Goal: Information Seeking & Learning: Understand process/instructions

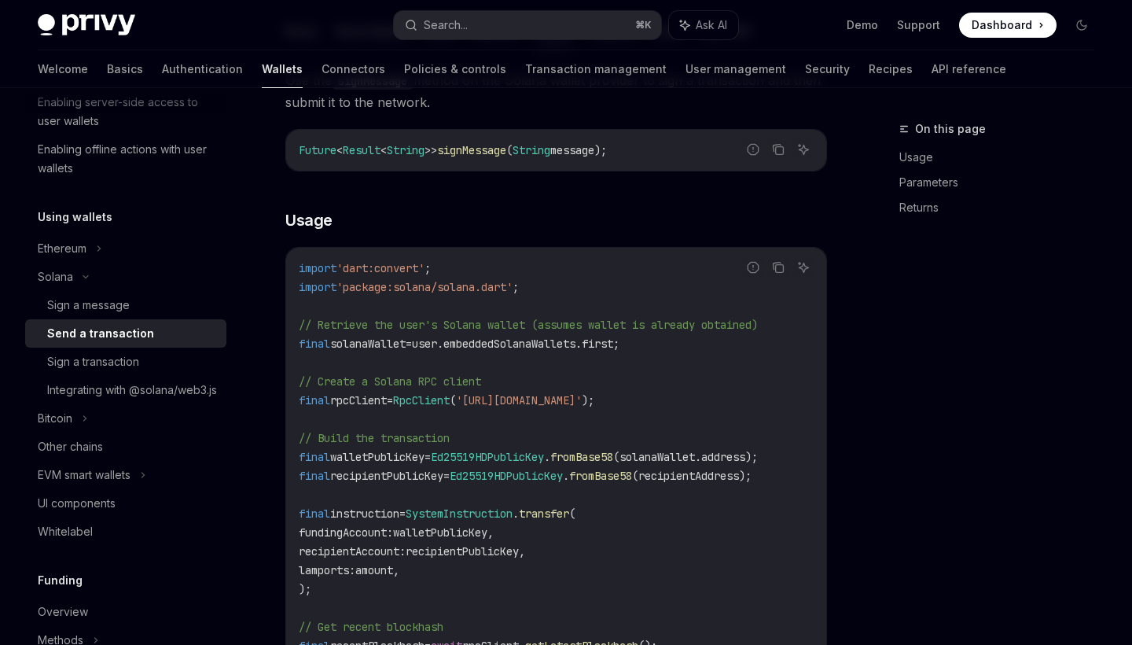
scroll to position [311, 0]
drag, startPoint x: 447, startPoint y: 284, endPoint x: 534, endPoint y: 286, distance: 87.3
click at [519, 286] on span "import 'package:solana/solana.dart' ;" at bounding box center [409, 285] width 220 height 14
click at [473, 289] on span "'package:solana/solana.dart'" at bounding box center [424, 285] width 176 height 14
drag, startPoint x: 458, startPoint y: 287, endPoint x: 531, endPoint y: 287, distance: 72.3
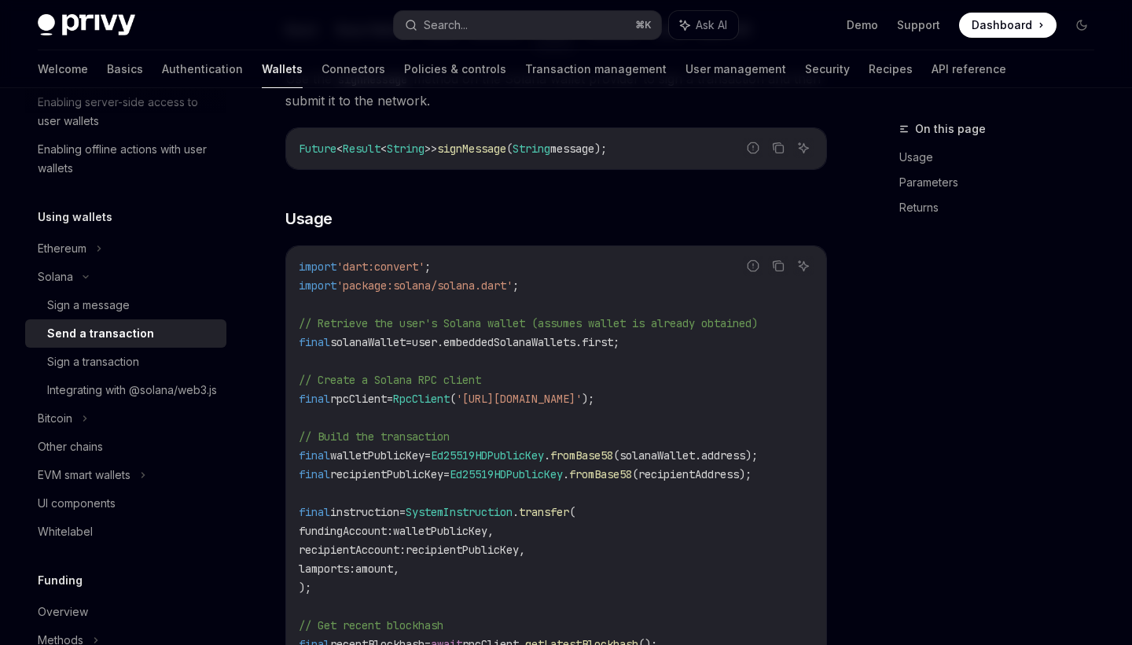
click at [519, 287] on span "import 'package:solana/solana.dart' ;" at bounding box center [409, 285] width 220 height 14
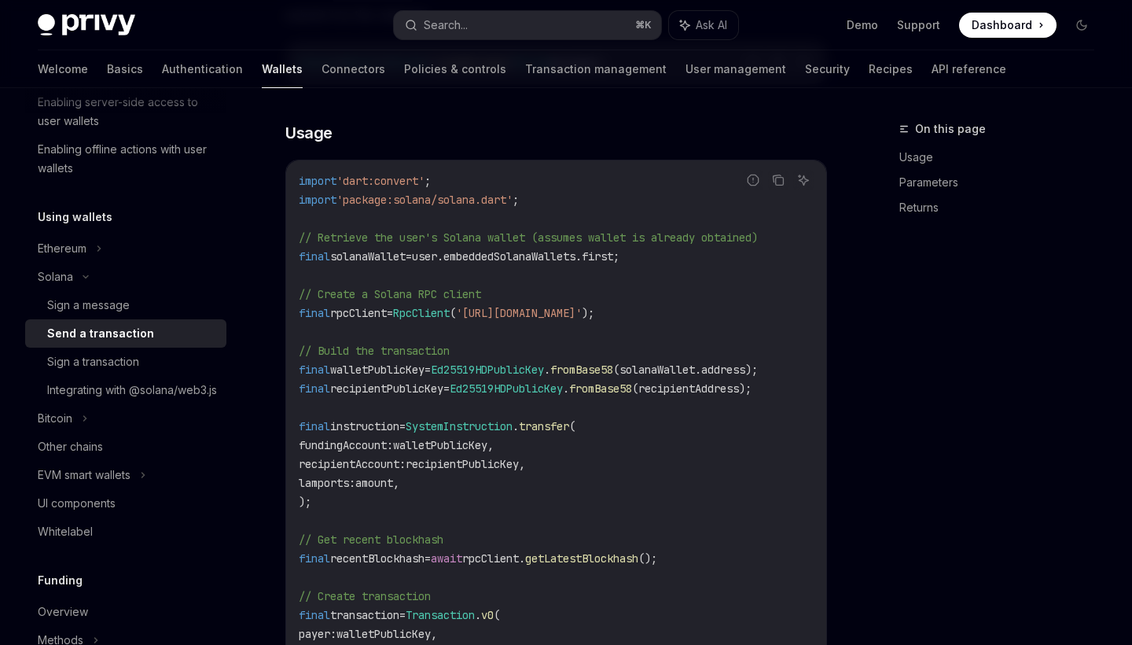
scroll to position [406, 0]
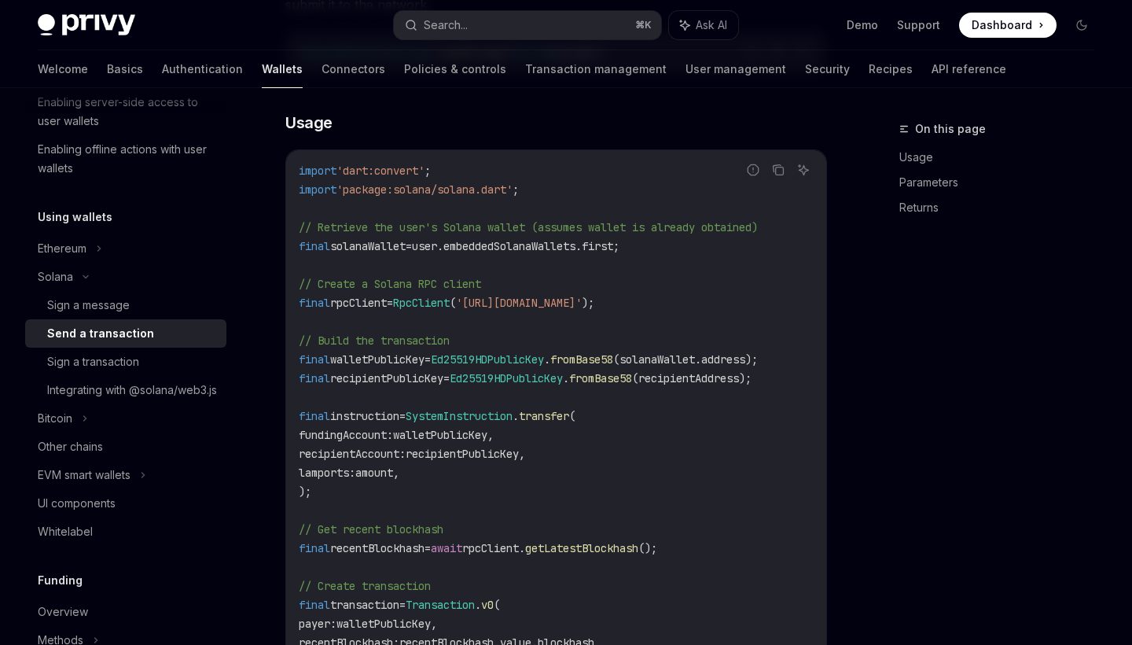
drag, startPoint x: 526, startPoint y: 307, endPoint x: 685, endPoint y: 307, distance: 159.6
click at [582, 307] on span "'[URL][DOMAIN_NAME]'" at bounding box center [519, 303] width 126 height 14
click at [582, 305] on span "'[URL][DOMAIN_NAME]'" at bounding box center [519, 303] width 126 height 14
click at [581, 300] on span "'[URL][DOMAIN_NAME]'" at bounding box center [519, 303] width 126 height 14
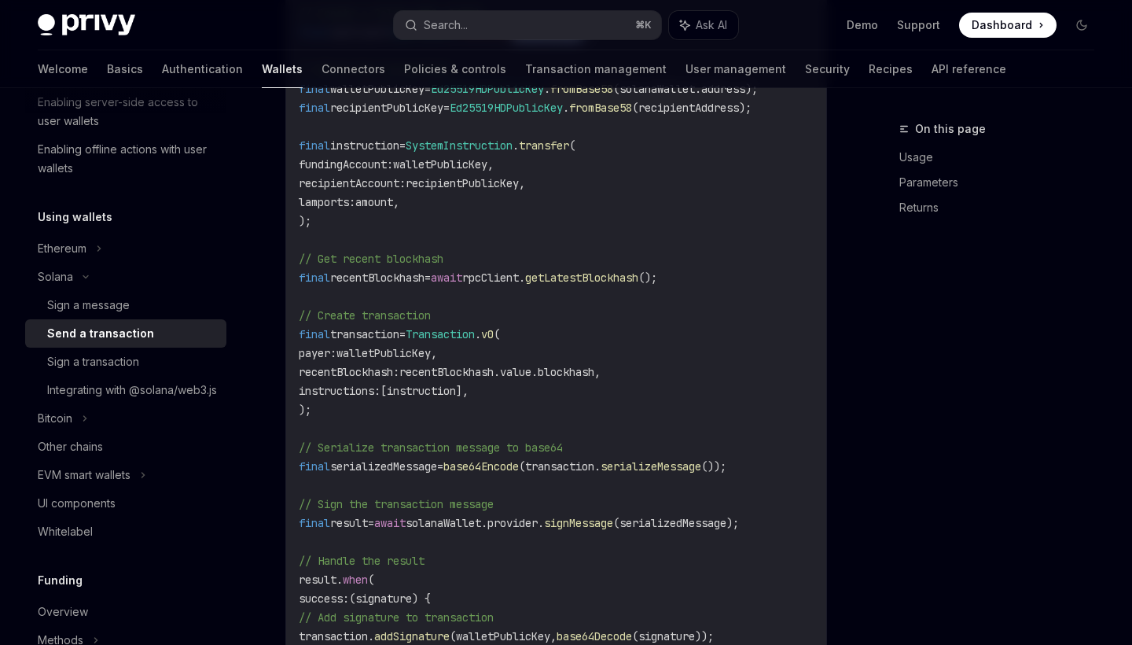
scroll to position [678, 0]
click at [411, 344] on code "import 'dart:convert' ; import 'package:solana/solana.dart' ; // Retrieve the u…" at bounding box center [556, 370] width 515 height 962
click at [300, 325] on span "final" at bounding box center [314, 332] width 31 height 14
click at [494, 333] on span "v0" at bounding box center [487, 332] width 13 height 14
click at [441, 333] on span "Transaction" at bounding box center [440, 332] width 69 height 14
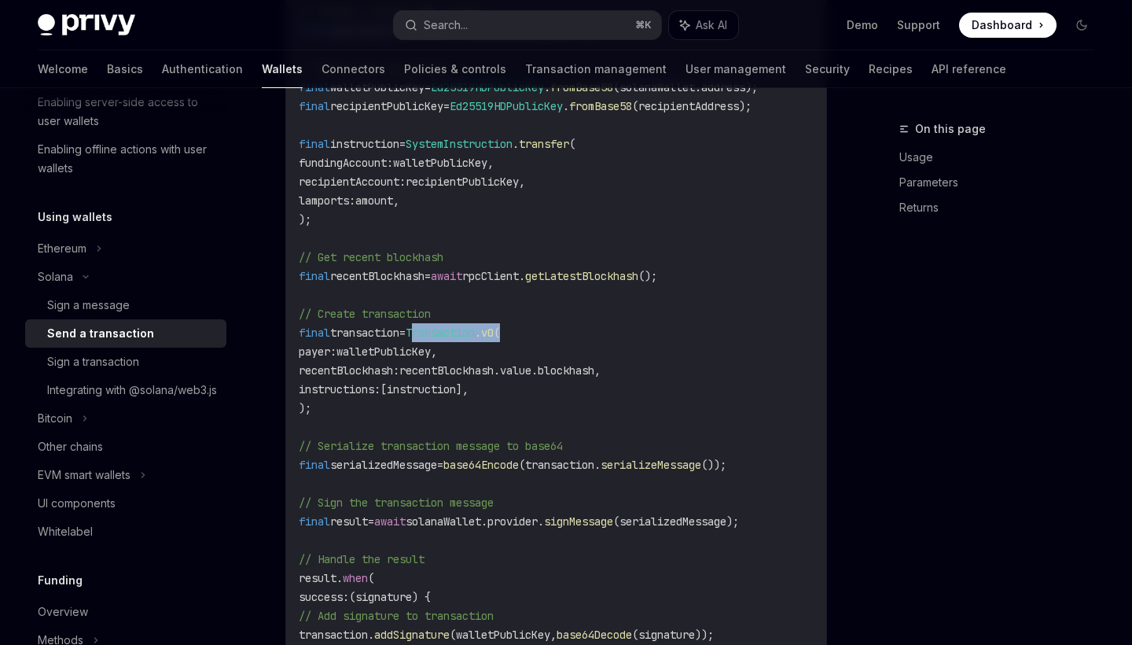
drag, startPoint x: 434, startPoint y: 330, endPoint x: 583, endPoint y: 330, distance: 149.4
click at [583, 330] on code "import 'dart:convert' ; import 'package:solana/solana.dart' ; // Retrieve the u…" at bounding box center [556, 370] width 515 height 962
click at [447, 341] on code "import 'dart:convert' ; import 'package:solana/solana.dart' ; // Retrieve the u…" at bounding box center [556, 370] width 515 height 962
drag, startPoint x: 433, startPoint y: 333, endPoint x: 560, endPoint y: 333, distance: 126.6
click at [560, 333] on code "import 'dart:convert' ; import 'package:solana/solana.dart' ; // Retrieve the u…" at bounding box center [556, 370] width 515 height 962
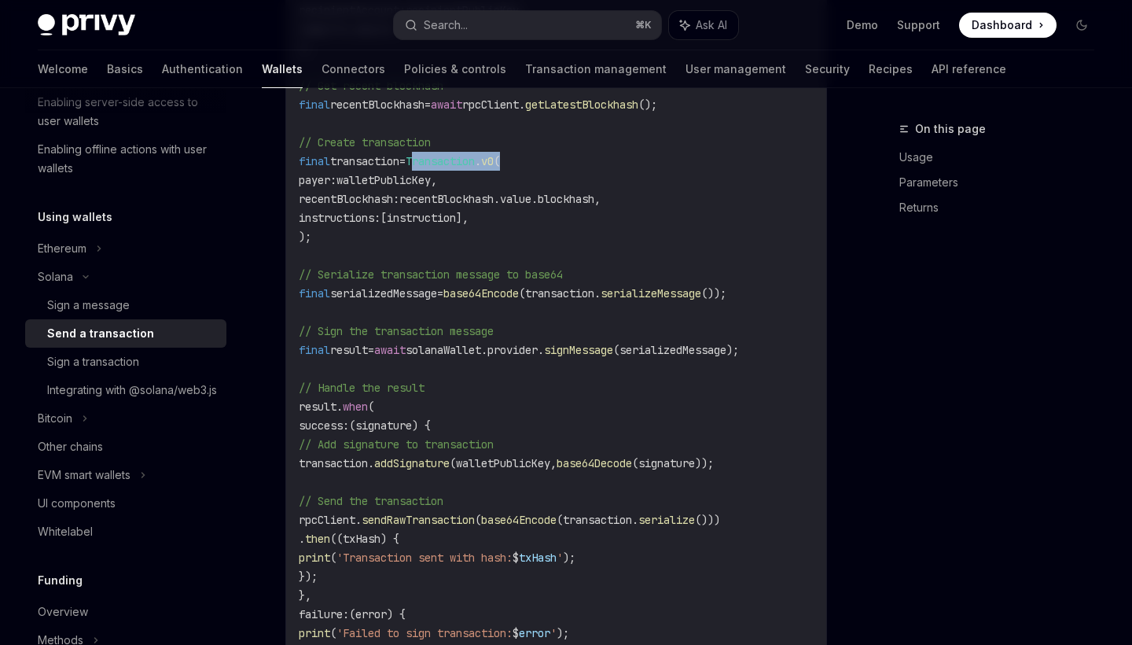
scroll to position [848, 0]
click at [613, 352] on span "signMessage" at bounding box center [578, 351] width 69 height 14
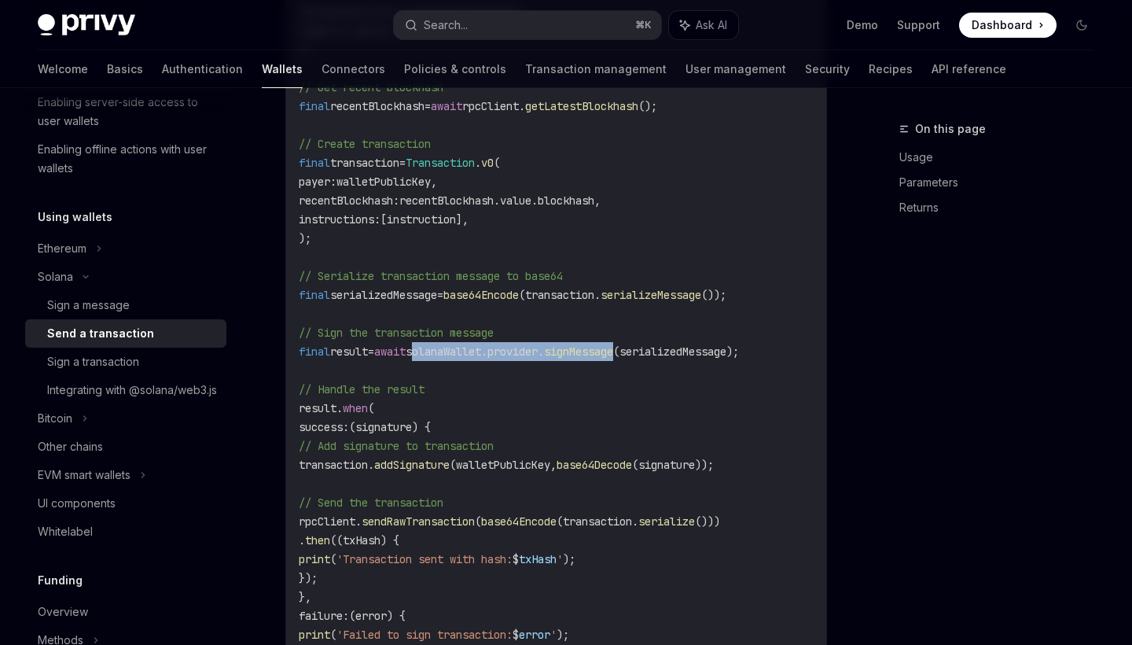
click at [613, 352] on span "signMessage" at bounding box center [578, 351] width 69 height 14
click at [722, 351] on span "(serializedMessage);" at bounding box center [676, 351] width 126 height 14
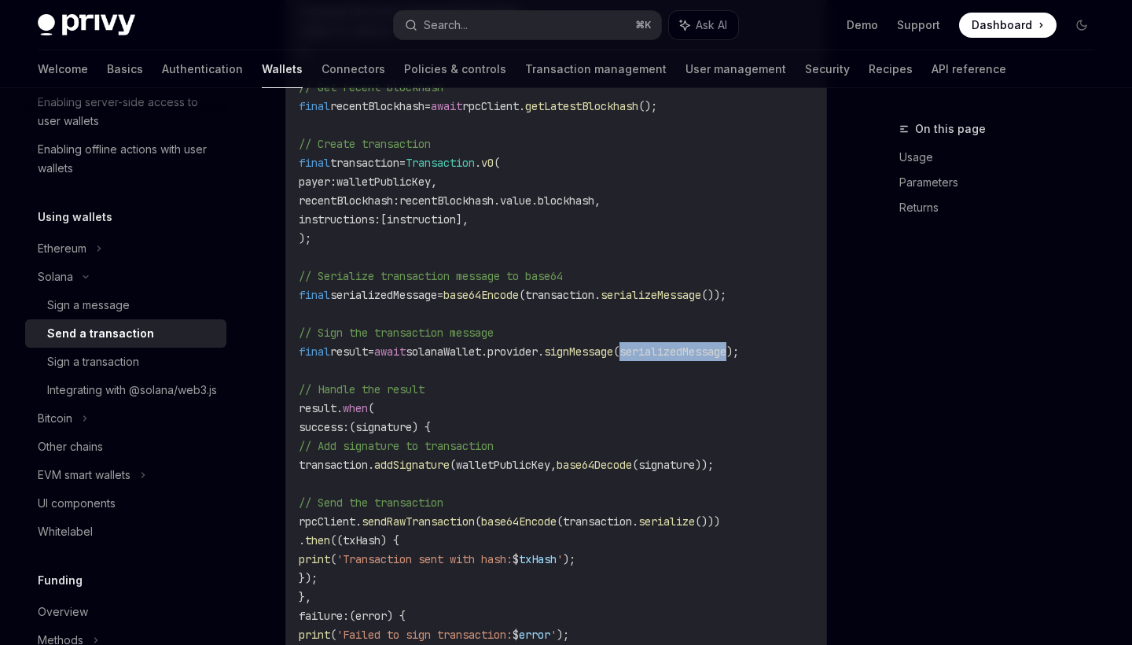
click at [722, 351] on span "(serializedMessage);" at bounding box center [676, 351] width 126 height 14
click at [431, 292] on span "serializedMessage" at bounding box center [383, 295] width 107 height 14
click at [601, 299] on span "(transaction." at bounding box center [560, 295] width 82 height 14
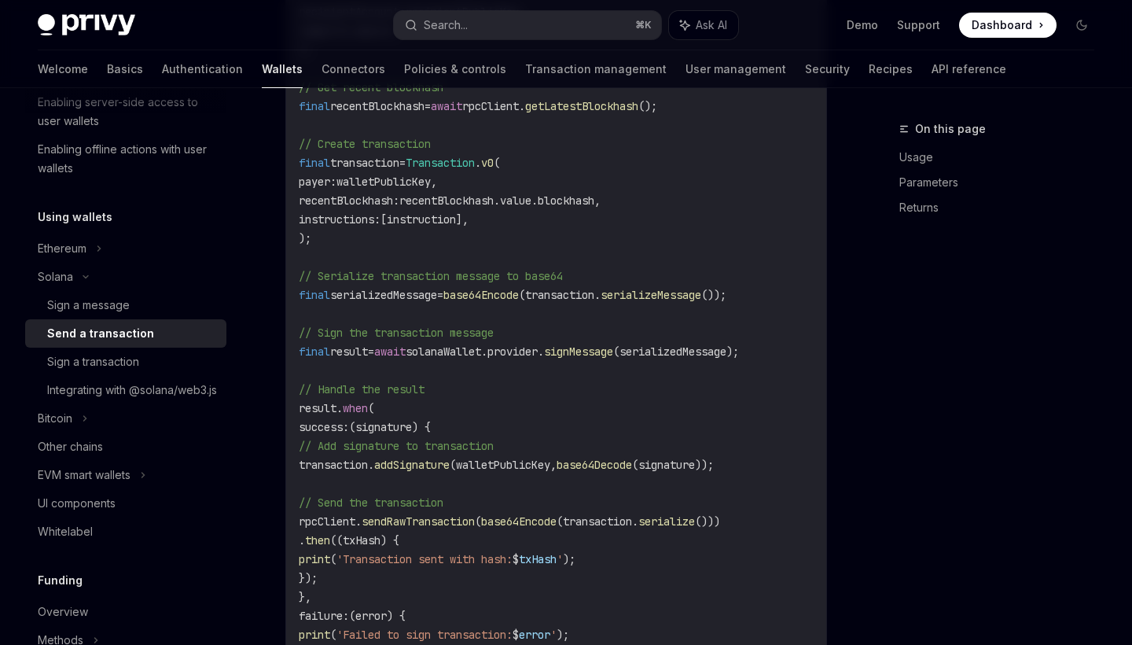
click at [690, 303] on code "import 'dart:convert' ; import 'package:solana/solana.dart' ; // Retrieve the u…" at bounding box center [556, 200] width 515 height 962
click at [595, 310] on code "import 'dart:convert' ; import 'package:solana/solana.dart' ; // Retrieve the u…" at bounding box center [556, 200] width 515 height 962
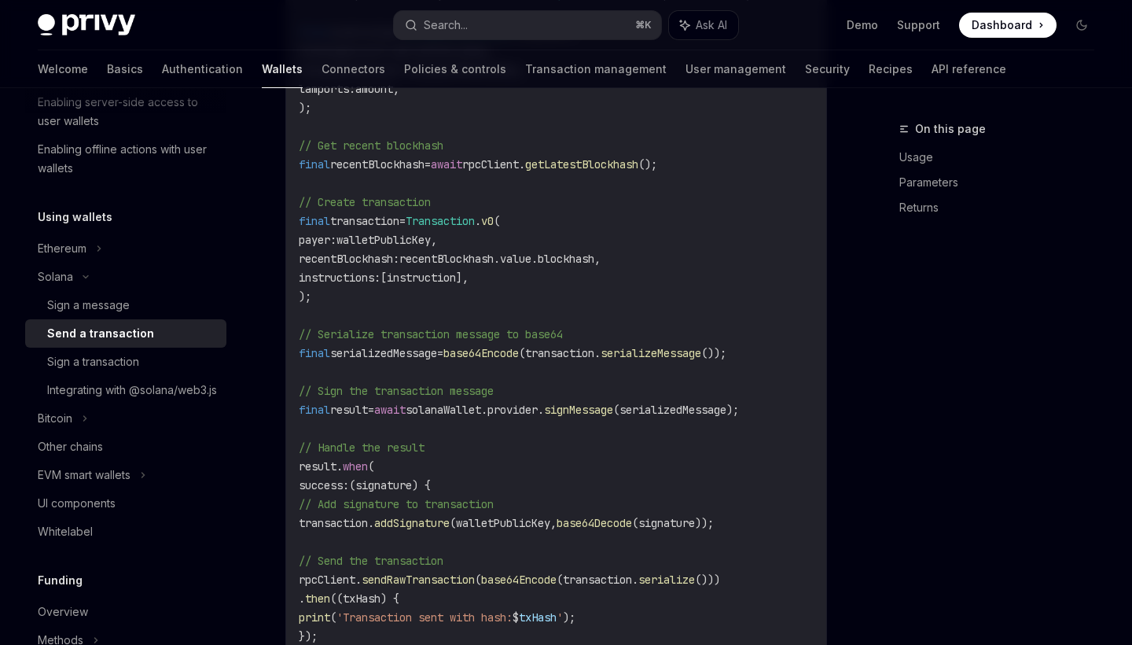
scroll to position [810, 0]
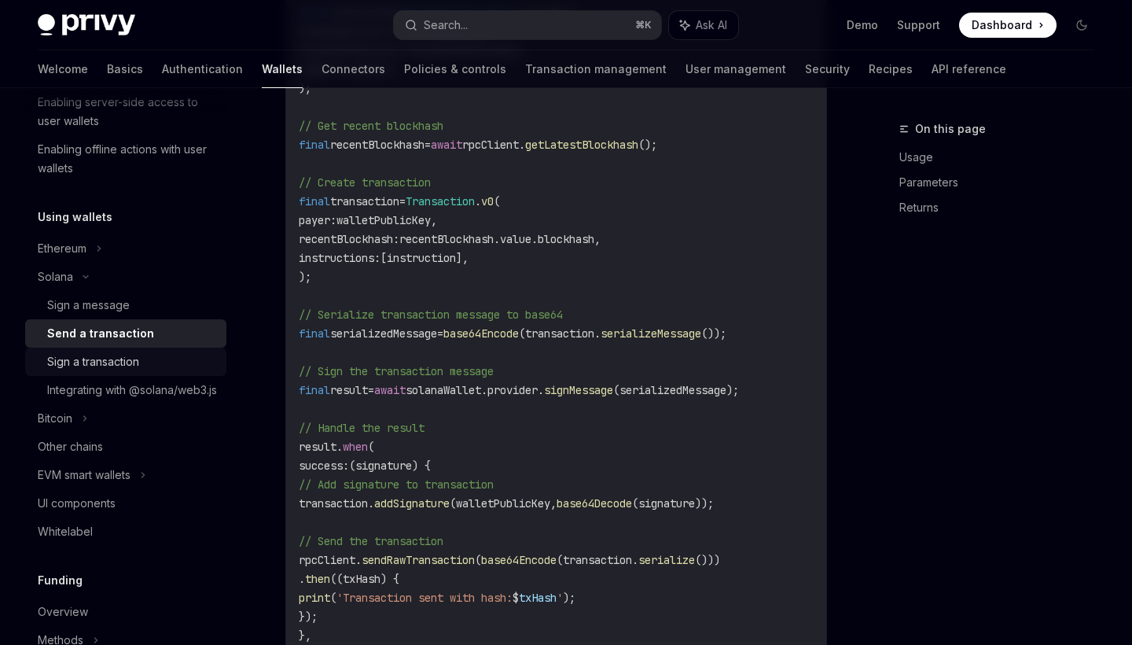
click at [125, 361] on div "Sign a transaction" at bounding box center [93, 361] width 92 height 19
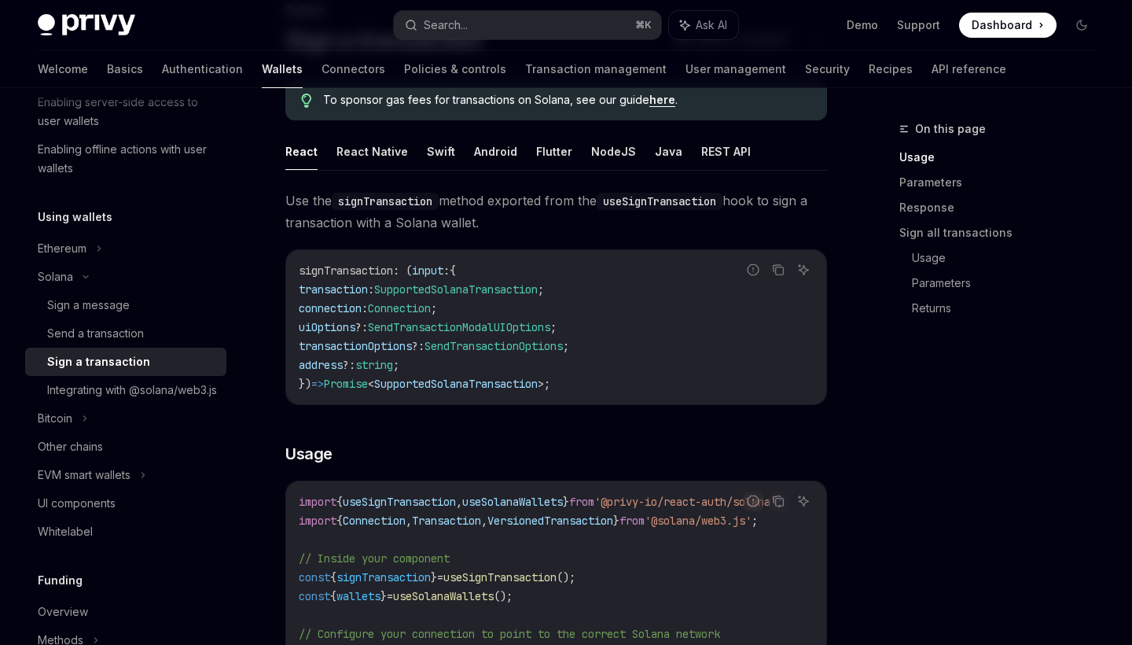
scroll to position [123, 0]
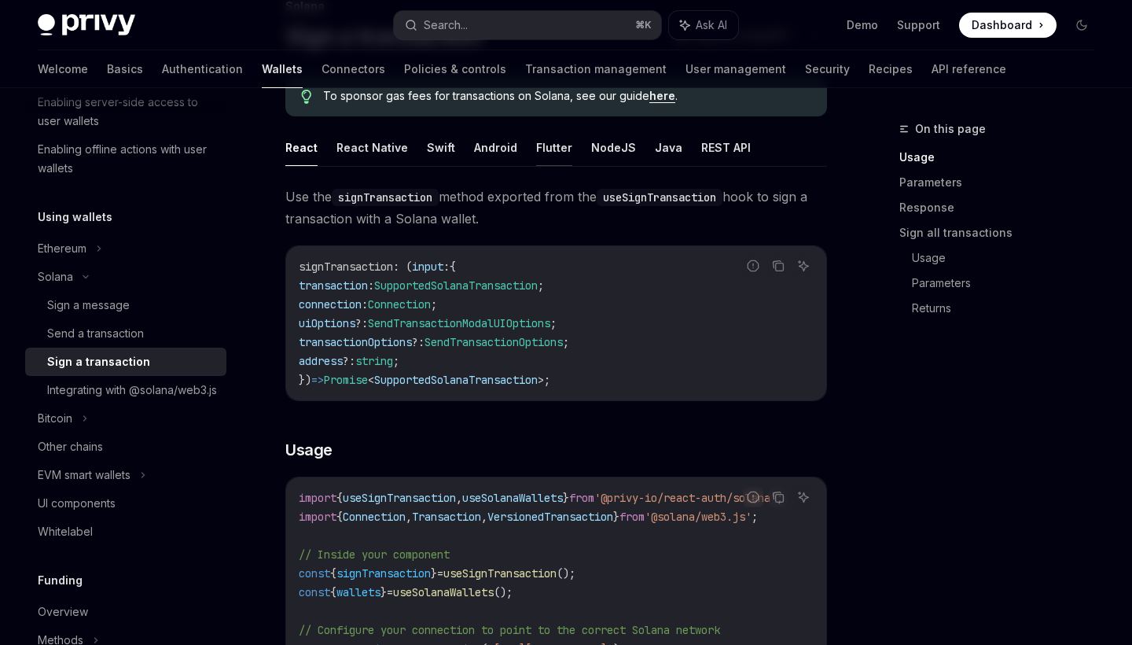
click at [543, 154] on button "Flutter" at bounding box center [554, 147] width 36 height 37
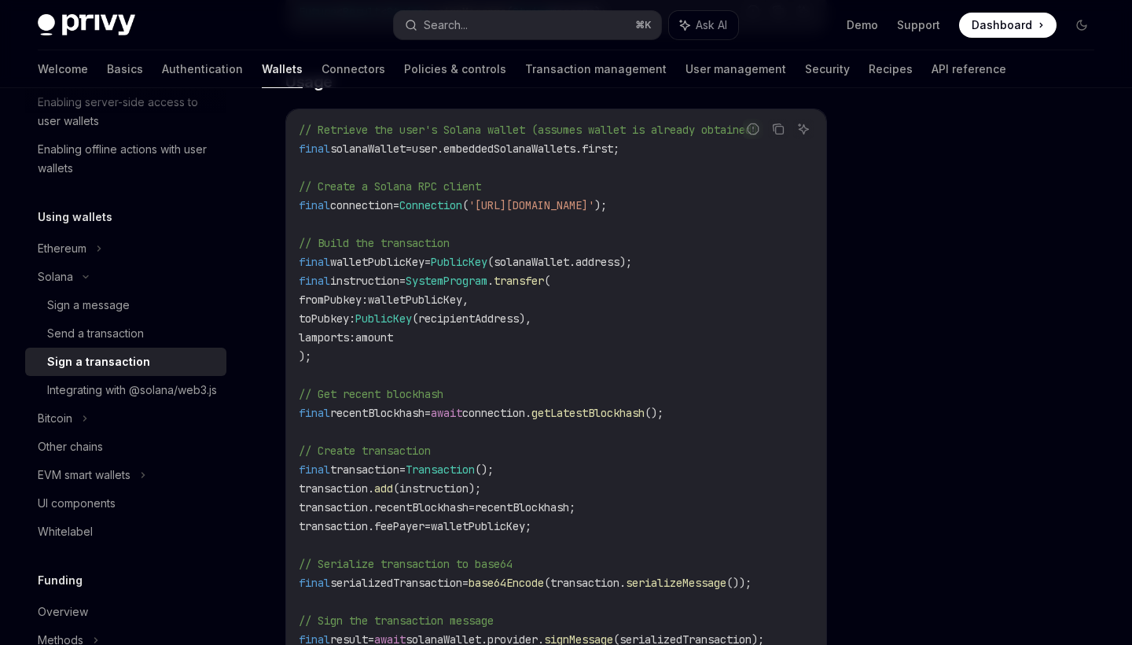
scroll to position [377, 0]
drag, startPoint x: 463, startPoint y: 260, endPoint x: 634, endPoint y: 261, distance: 171.4
click at [632, 261] on span "final walletPublicKey = PublicKey (solanaWallet.address);" at bounding box center [465, 262] width 333 height 14
drag, startPoint x: 373, startPoint y: 273, endPoint x: 404, endPoint y: 273, distance: 30.7
click at [404, 273] on code "// Retrieve the user's Solana wallet (assumes wallet is already obtained) final…" at bounding box center [556, 385] width 515 height 528
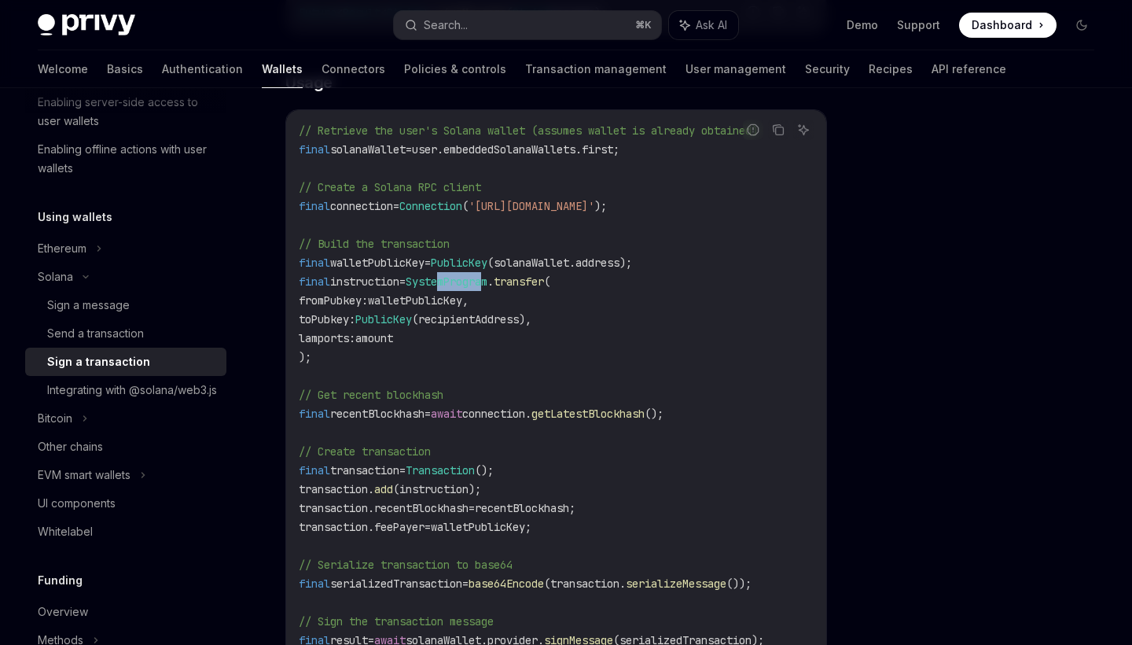
drag, startPoint x: 458, startPoint y: 279, endPoint x: 506, endPoint y: 279, distance: 48.7
click at [487, 279] on span "SystemProgram" at bounding box center [447, 281] width 82 height 14
drag, startPoint x: 406, startPoint y: 296, endPoint x: 457, endPoint y: 296, distance: 50.3
click at [458, 296] on span "walletPublicKey," at bounding box center [418, 300] width 101 height 14
drag, startPoint x: 399, startPoint y: 323, endPoint x: 547, endPoint y: 322, distance: 147.8
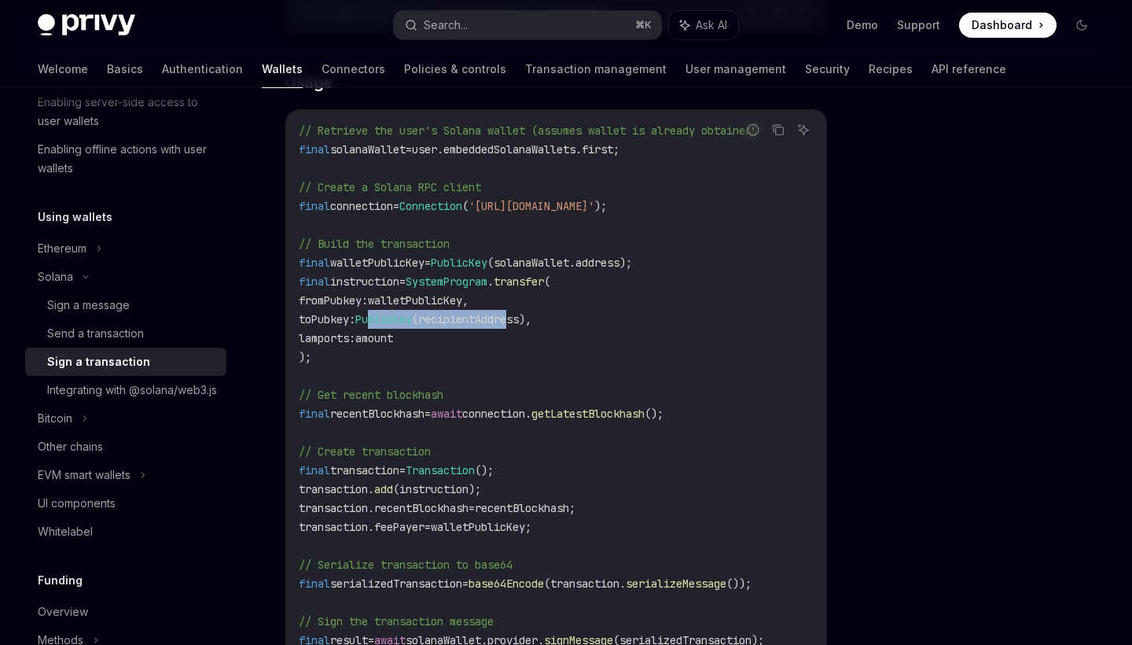
click at [531, 322] on span "toPubkey : PublicKey (recipientAddress)," at bounding box center [415, 319] width 233 height 14
drag, startPoint x: 388, startPoint y: 336, endPoint x: 440, endPoint y: 336, distance: 52.7
click at [441, 336] on code "// Retrieve the user's Solana wallet (assumes wallet is already obtained) final…" at bounding box center [556, 385] width 515 height 528
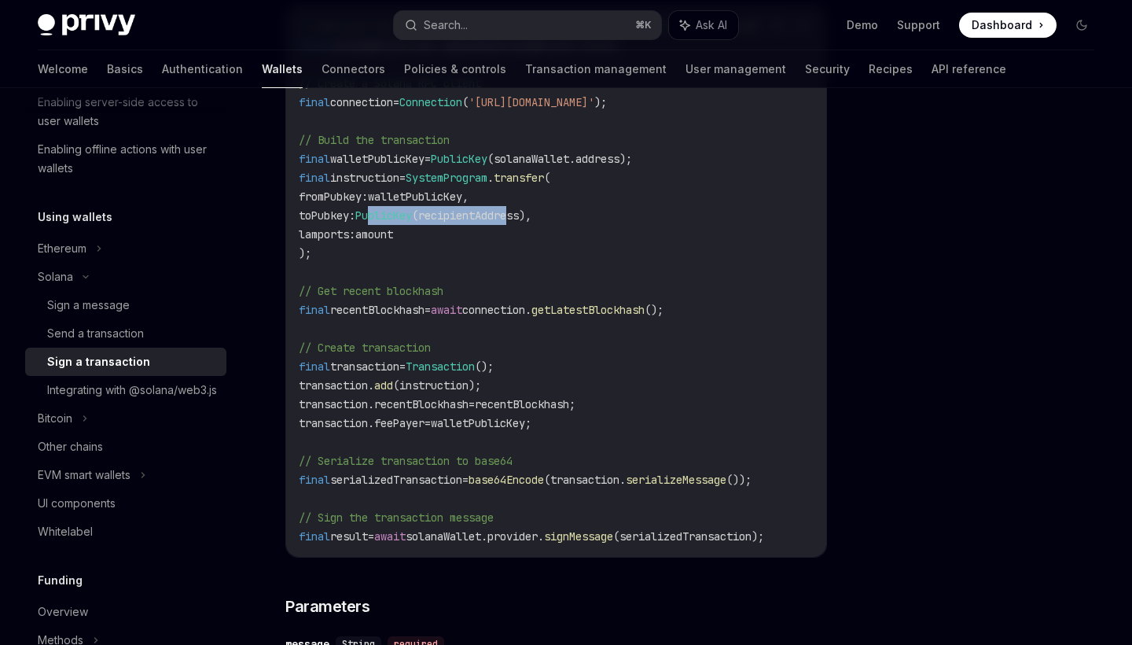
scroll to position [481, 0]
drag, startPoint x: 386, startPoint y: 313, endPoint x: 531, endPoint y: 313, distance: 145.4
click at [531, 313] on span "final recentBlockhash = await connection. getLatestBlockhash ();" at bounding box center [481, 309] width 365 height 14
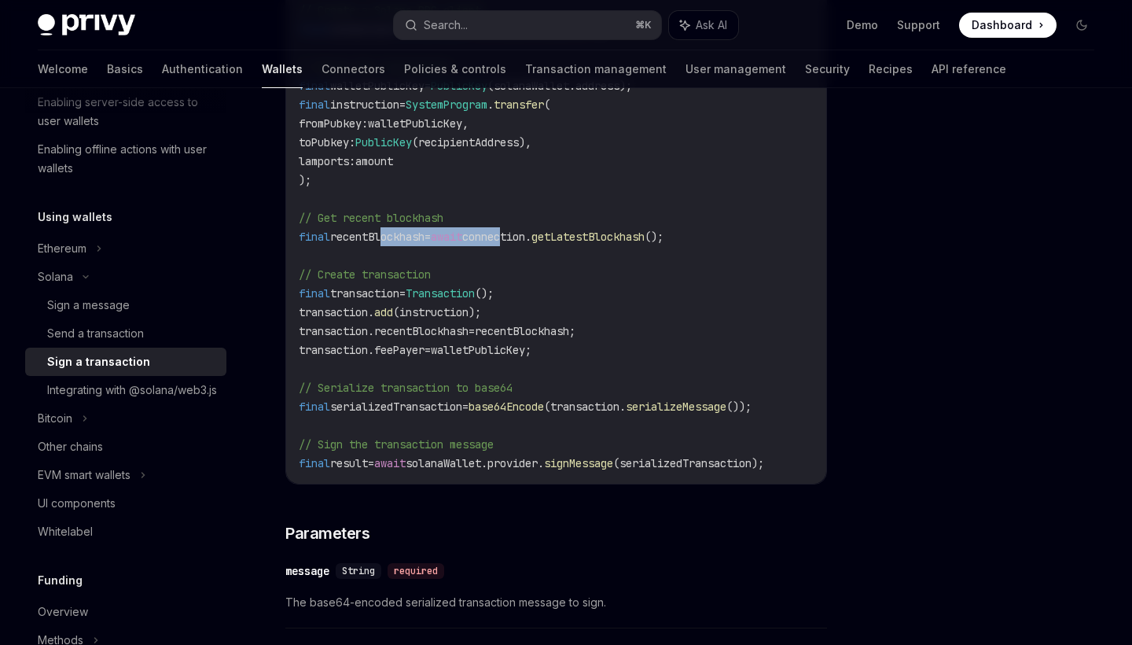
scroll to position [555, 0]
drag, startPoint x: 398, startPoint y: 292, endPoint x: 592, endPoint y: 287, distance: 194.2
click at [592, 287] on code "// Retrieve the user's Solana wallet (assumes wallet is already obtained) final…" at bounding box center [556, 207] width 515 height 528
click at [420, 325] on span "transaction.recentBlockhash" at bounding box center [384, 329] width 170 height 14
drag, startPoint x: 340, startPoint y: 311, endPoint x: 483, endPoint y: 311, distance: 142.3
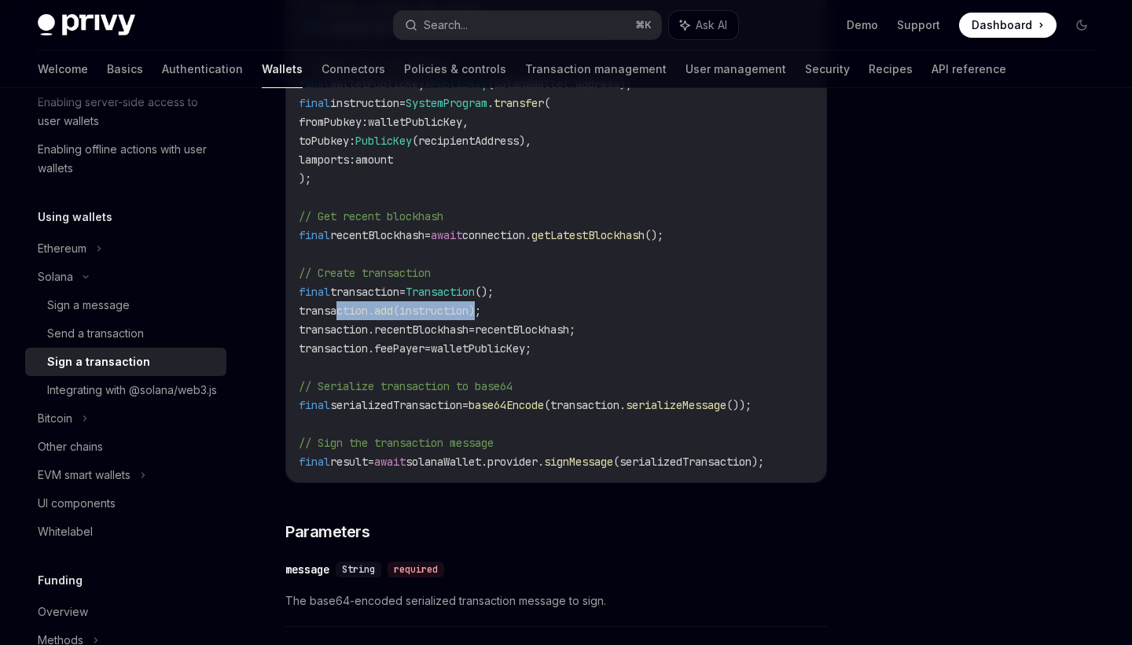
click at [481, 311] on span "transaction. add (instruction);" at bounding box center [390, 310] width 182 height 14
drag, startPoint x: 325, startPoint y: 329, endPoint x: 469, endPoint y: 331, distance: 143.9
click at [469, 331] on span "transaction.recentBlockhash" at bounding box center [384, 329] width 170 height 14
drag, startPoint x: 508, startPoint y: 328, endPoint x: 564, endPoint y: 328, distance: 56.6
click at [565, 328] on span "recentBlockhash;" at bounding box center [525, 329] width 101 height 14
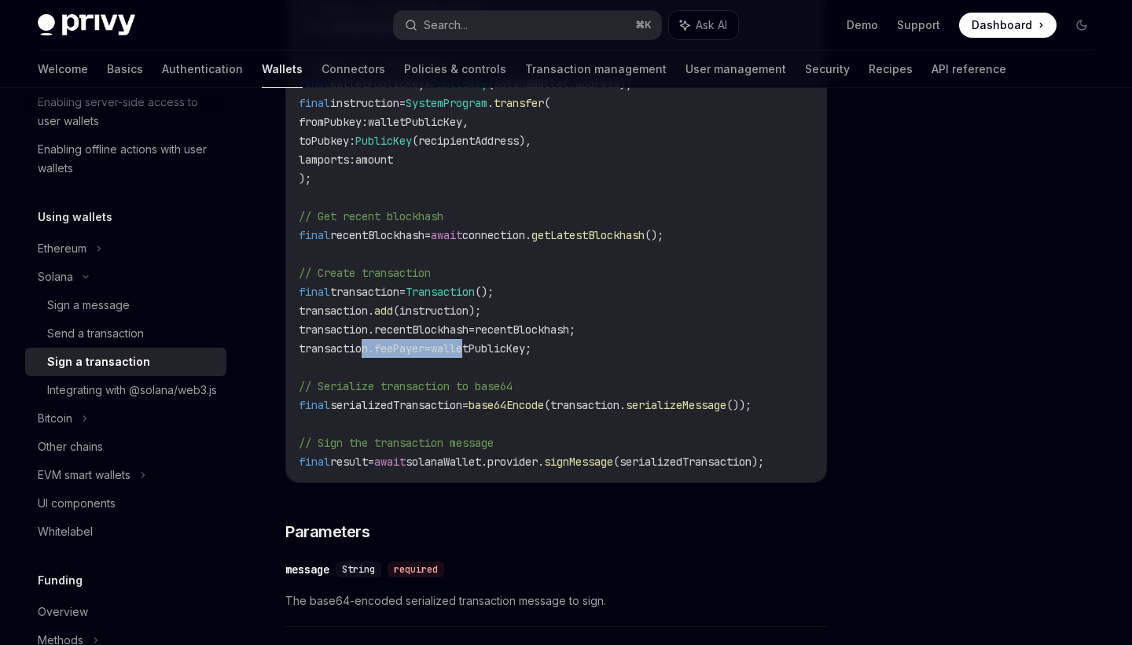
drag, startPoint x: 366, startPoint y: 350, endPoint x: 477, endPoint y: 349, distance: 111.6
click at [477, 349] on span "transaction.feePayer = walletPublicKey;" at bounding box center [415, 348] width 233 height 14
drag, startPoint x: 499, startPoint y: 413, endPoint x: 645, endPoint y: 413, distance: 146.2
click at [646, 413] on code "// Retrieve the user's Solana wallet (assumes wallet is already obtained) final…" at bounding box center [556, 207] width 515 height 528
drag, startPoint x: 512, startPoint y: 405, endPoint x: 672, endPoint y: 404, distance: 160.4
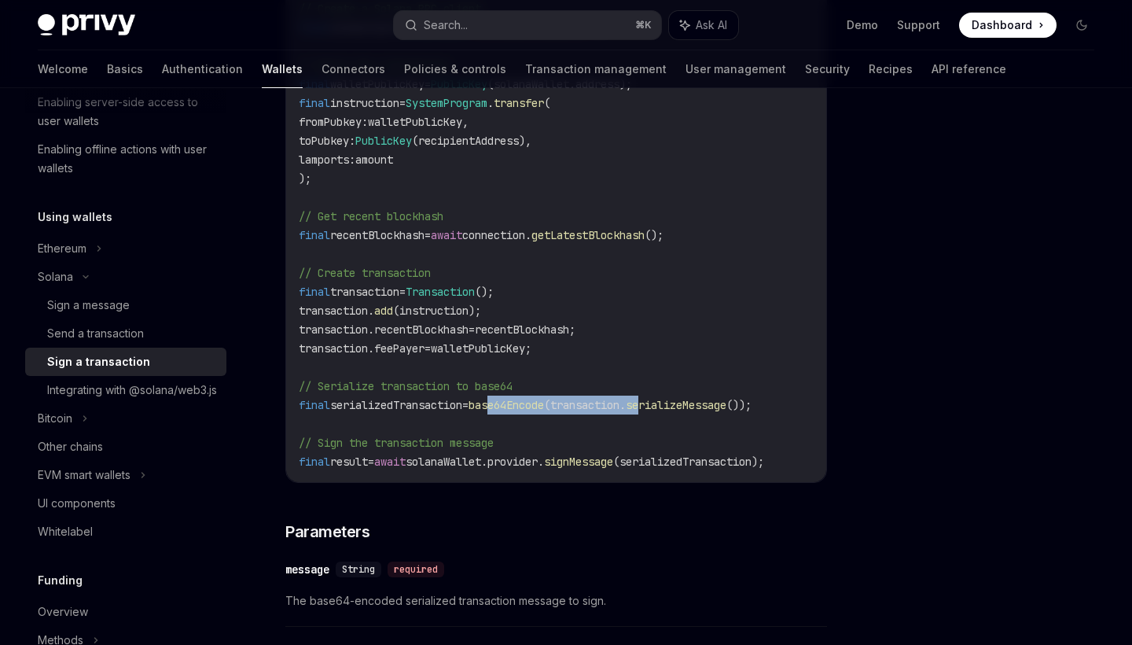
click at [672, 404] on span "final serializedTransaction = base64Encode (transaction. serializeMessage ());" at bounding box center [525, 405] width 453 height 14
click at [671, 404] on span "serializeMessage" at bounding box center [676, 405] width 101 height 14
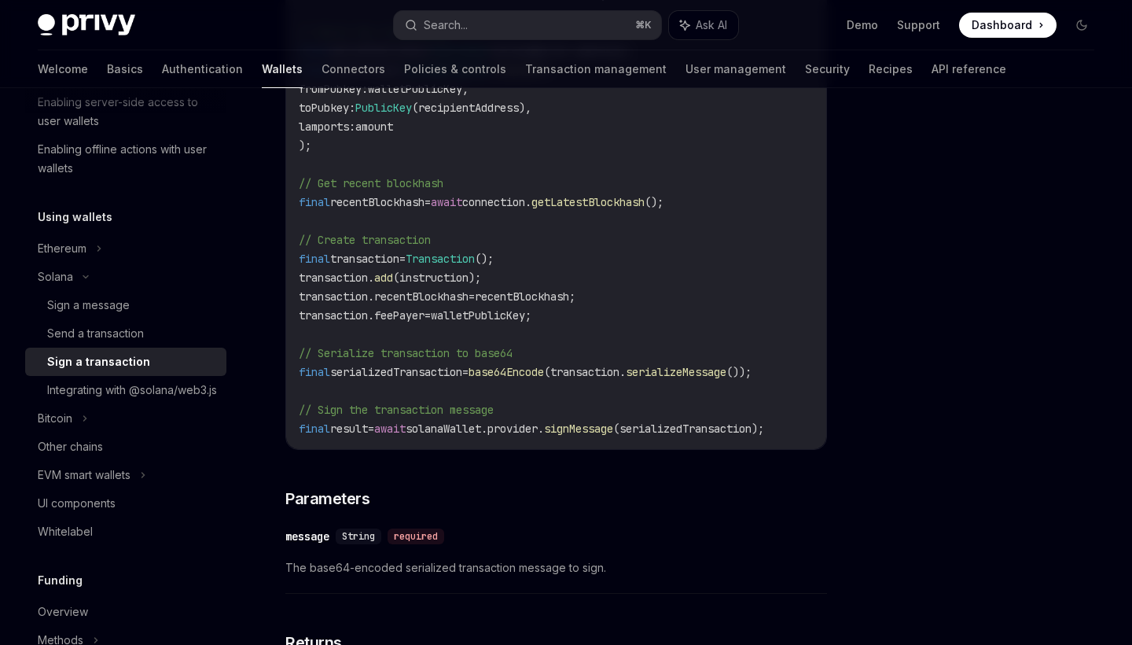
scroll to position [0, 0]
click at [611, 373] on span "(transaction." at bounding box center [585, 372] width 82 height 14
click at [325, 361] on code "// Retrieve the user's Solana wallet (assumes wallet is already obtained) final…" at bounding box center [556, 174] width 515 height 528
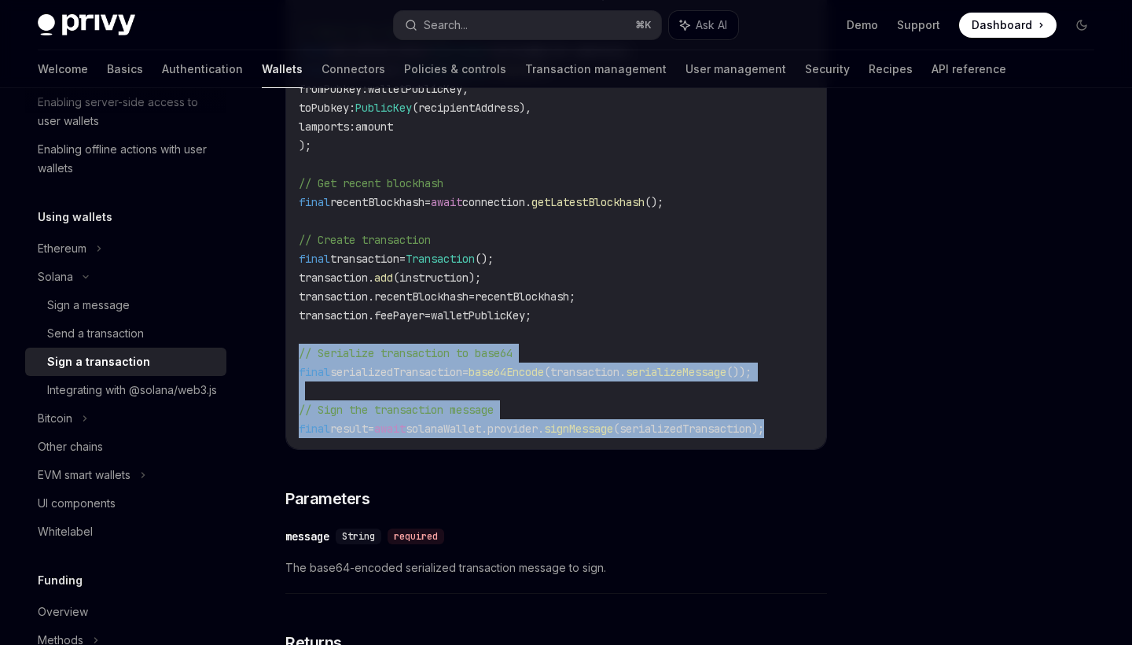
drag, startPoint x: 300, startPoint y: 354, endPoint x: 756, endPoint y: 450, distance: 466.9
click at [756, 449] on div "// Retrieve the user's Solana wallet (assumes wallet is already obtained) final…" at bounding box center [556, 174] width 540 height 550
copy code "// Serialize transaction to base64 final serializedTransaction = base64Encode (…"
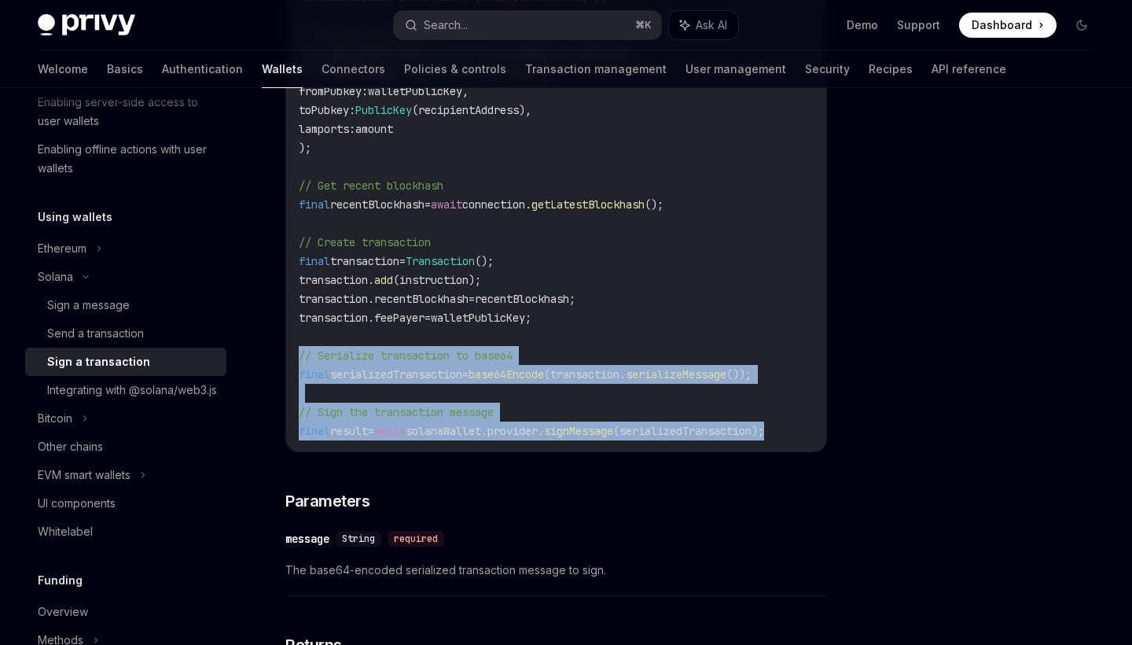
scroll to position [585, 0]
click at [531, 388] on code "// Retrieve the user's Solana wallet (assumes wallet is already obtained) final…" at bounding box center [556, 177] width 515 height 528
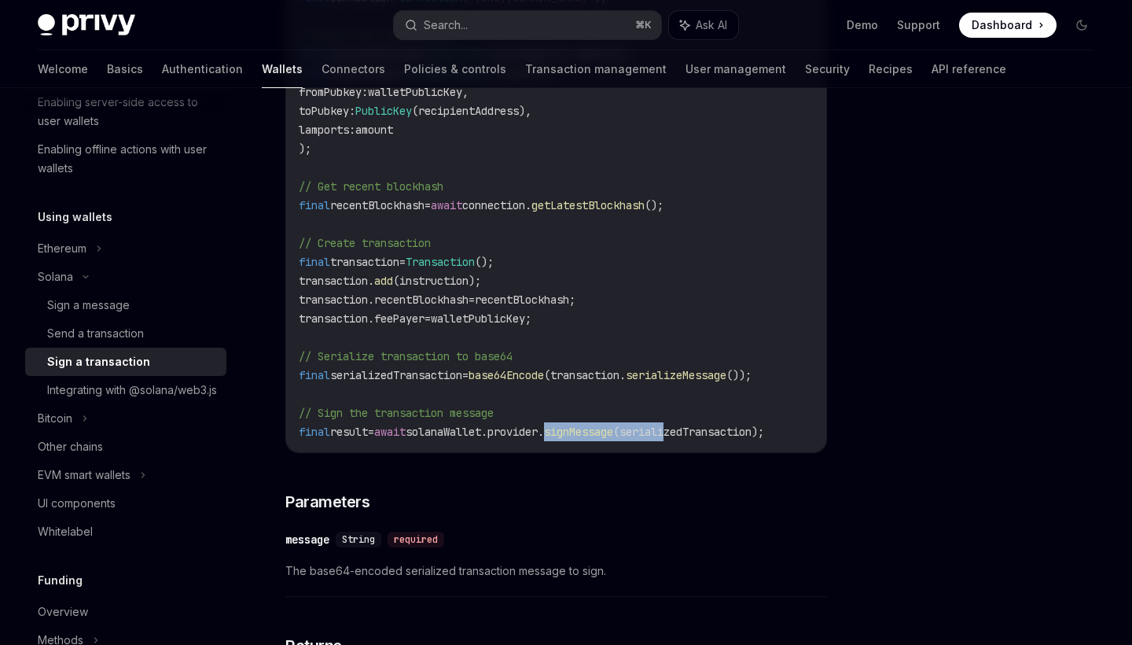
drag, startPoint x: 579, startPoint y: 434, endPoint x: 707, endPoint y: 434, distance: 127.4
click at [707, 434] on span "final result = await solanaWallet.provider. signMessage (serializedTransaction);" at bounding box center [531, 432] width 465 height 14
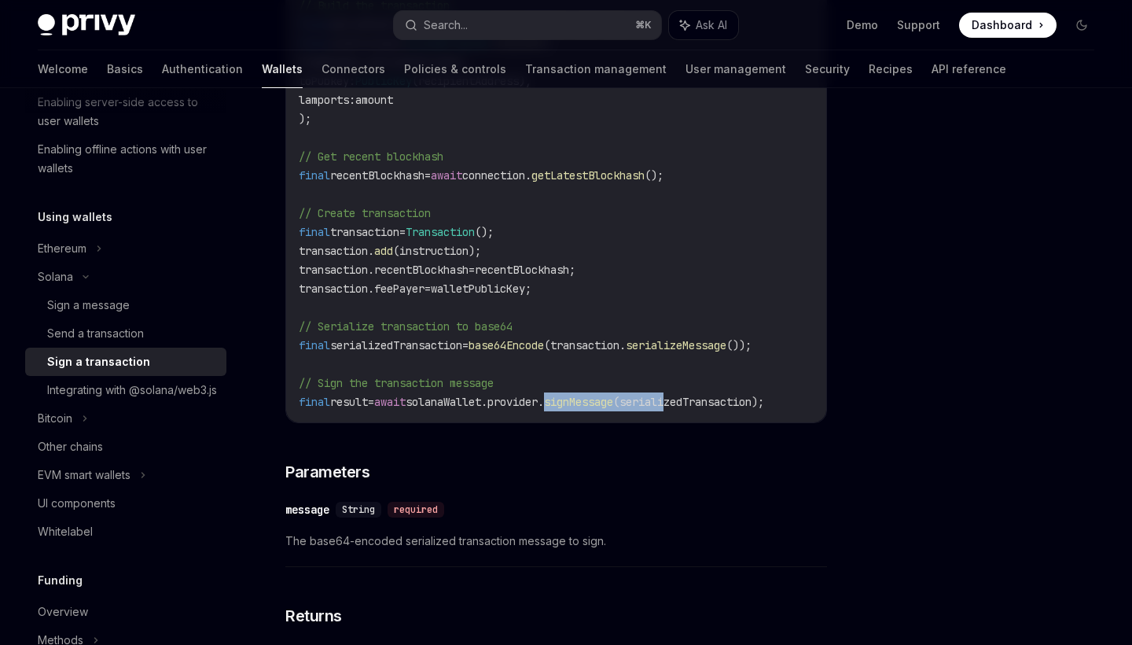
scroll to position [614, 0]
click at [722, 404] on span "(serializedTransaction);" at bounding box center [688, 402] width 151 height 14
click at [696, 406] on span "(serializedTransaction);" at bounding box center [688, 402] width 151 height 14
click at [427, 346] on span "serializedTransaction" at bounding box center [396, 346] width 132 height 14
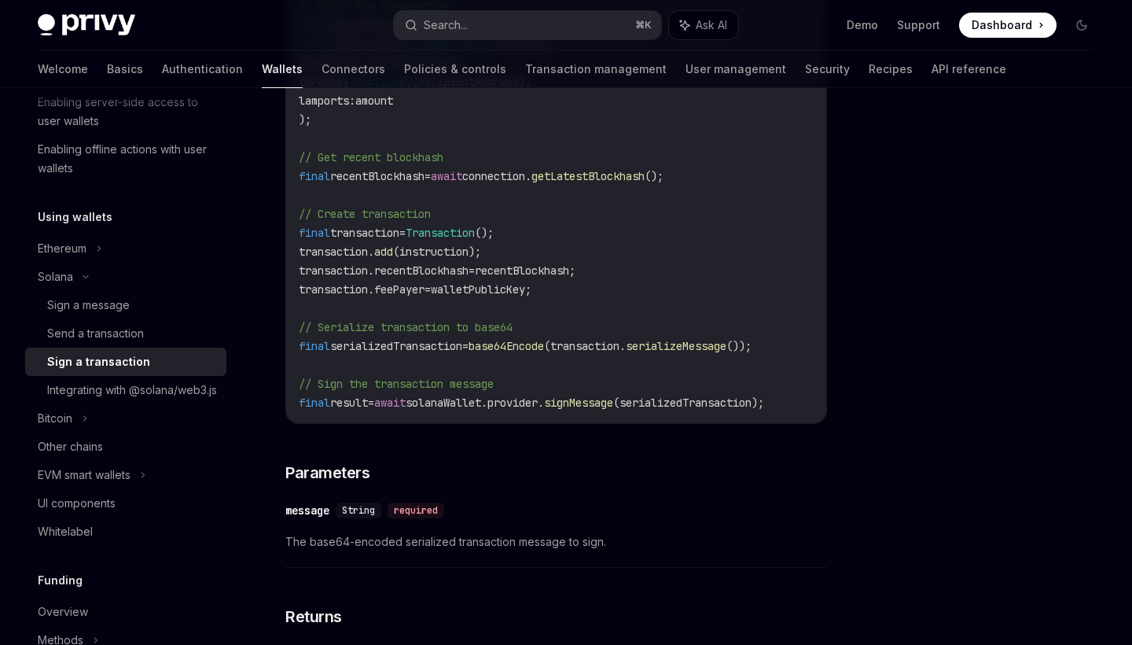
click at [427, 346] on span "serializedTransaction" at bounding box center [396, 346] width 132 height 14
click at [712, 402] on span "(serializedTransaction);" at bounding box center [688, 402] width 151 height 14
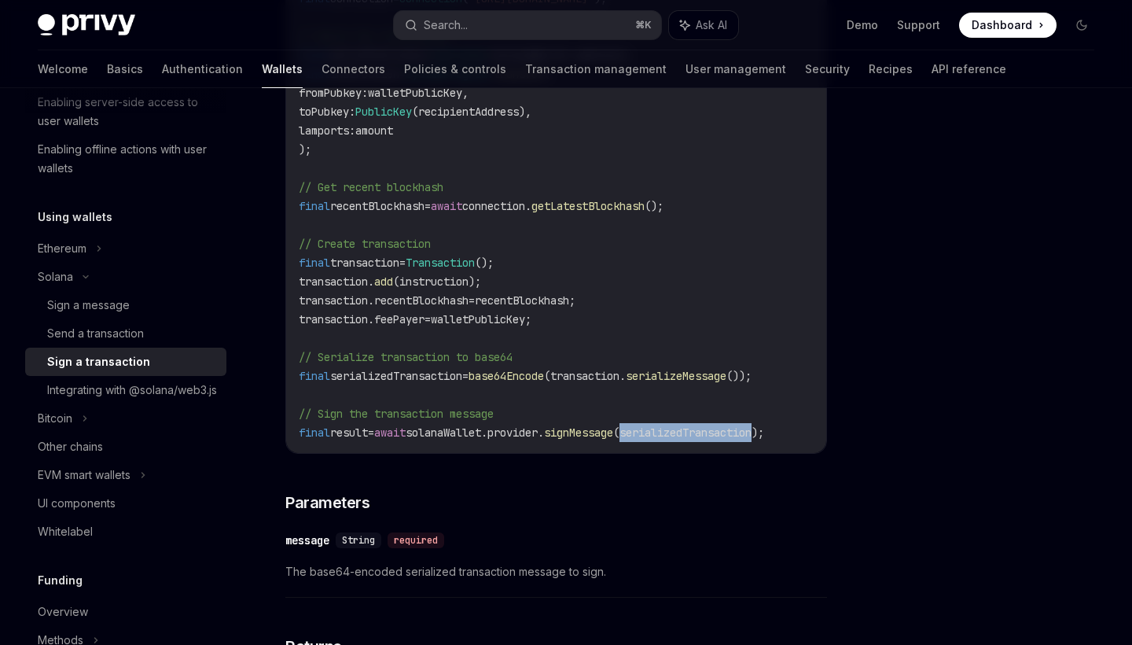
scroll to position [583, 0]
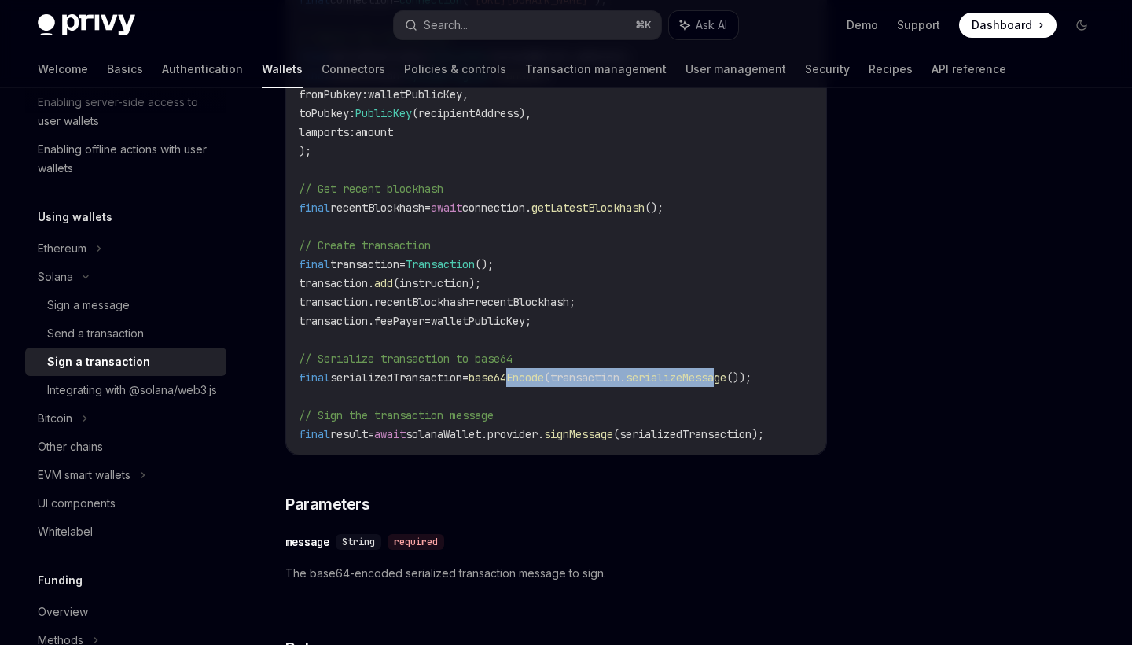
drag, startPoint x: 531, startPoint y: 371, endPoint x: 752, endPoint y: 376, distance: 220.2
click at [752, 376] on span "final serializedTransaction = base64Encode (transaction. serializeMessage ());" at bounding box center [525, 377] width 453 height 14
click at [637, 390] on code "// Retrieve the user's Solana wallet (assumes wallet is already obtained) final…" at bounding box center [556, 179] width 515 height 528
drag, startPoint x: 583, startPoint y: 377, endPoint x: 770, endPoint y: 379, distance: 187.1
click at [752, 379] on span "final serializedTransaction = base64Encode (transaction. serializeMessage ());" at bounding box center [525, 377] width 453 height 14
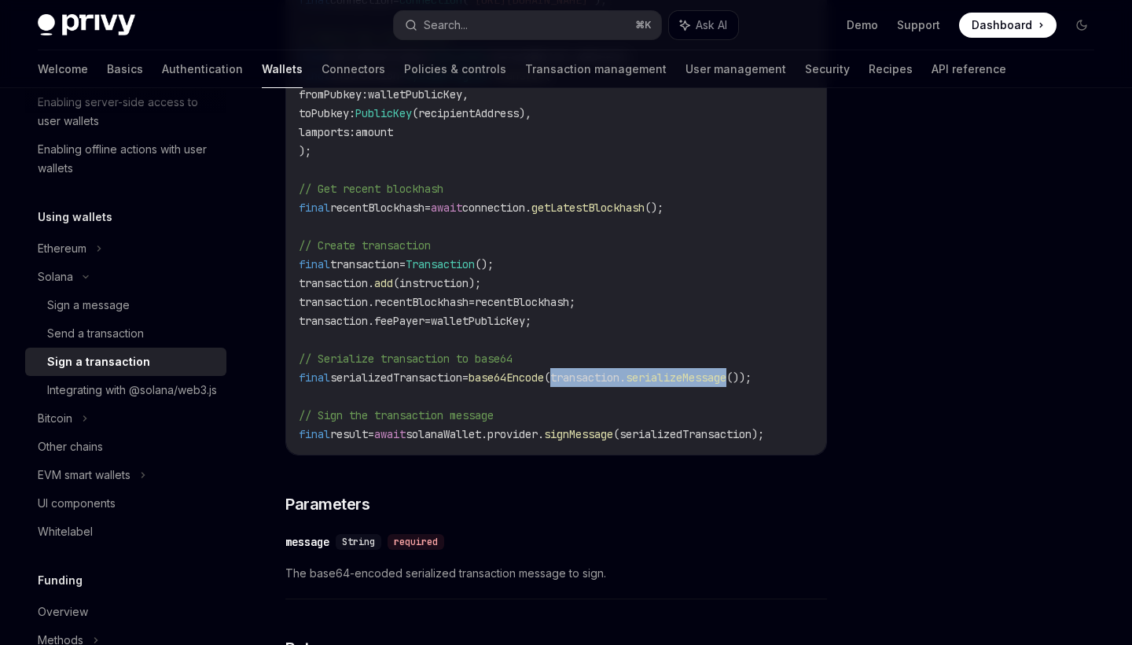
click at [626, 379] on span "(transaction." at bounding box center [585, 377] width 82 height 14
click at [424, 377] on span "serializedTransaction" at bounding box center [396, 377] width 132 height 14
drag, startPoint x: 583, startPoint y: 379, endPoint x: 718, endPoint y: 377, distance: 134.4
click at [719, 377] on span "final serializedTransaction = base64Encode (transaction. serializeMessage ());" at bounding box center [525, 377] width 453 height 14
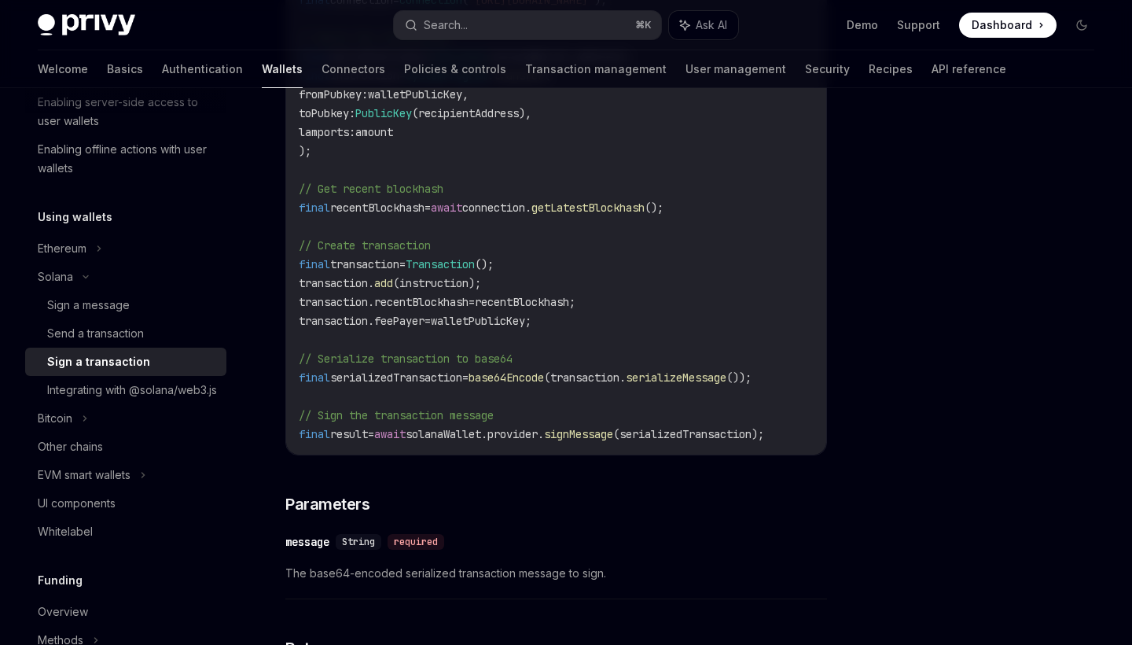
click at [627, 358] on code "// Retrieve the user's Solana wallet (assumes wallet is already obtained) final…" at bounding box center [556, 179] width 515 height 528
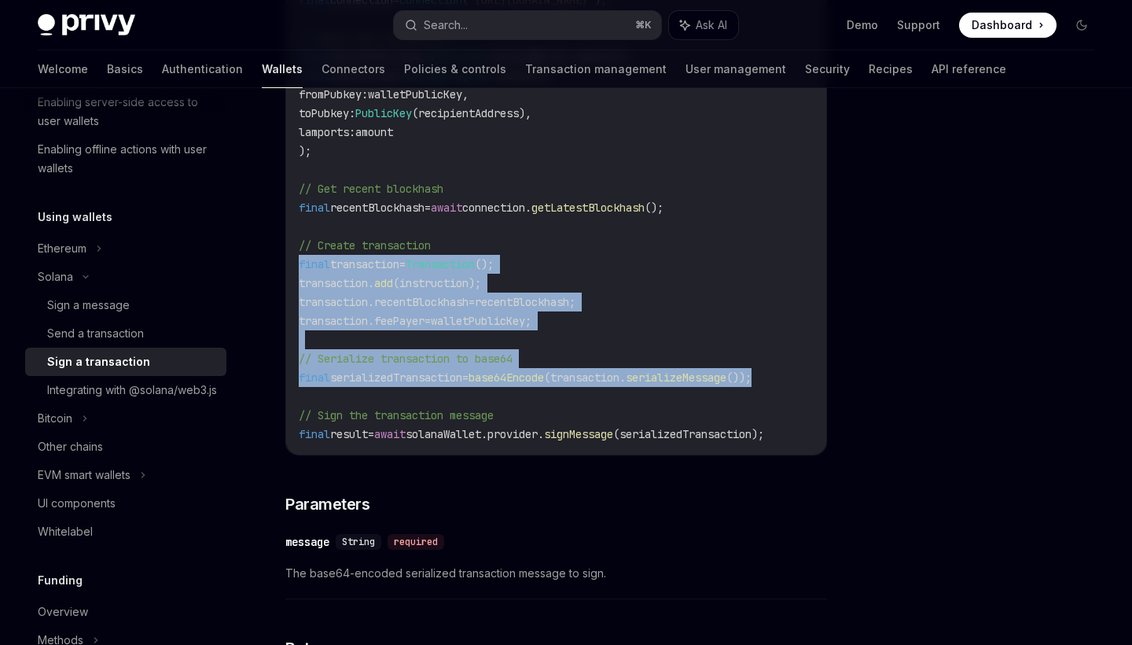
drag, startPoint x: 792, startPoint y: 377, endPoint x: 276, endPoint y: 262, distance: 529.1
click at [276, 261] on div "[PERSON_NAME] Sign a transaction OpenAI Open in ChatGPT OpenAI Open in ChatGPT …" at bounding box center [408, 260] width 843 height 1447
copy code "final transaction = Transaction (); transaction. add (instruction); transaction…"
click at [561, 339] on code "// Retrieve the user's Solana wallet (assumes wallet is already obtained) final…" at bounding box center [556, 179] width 515 height 528
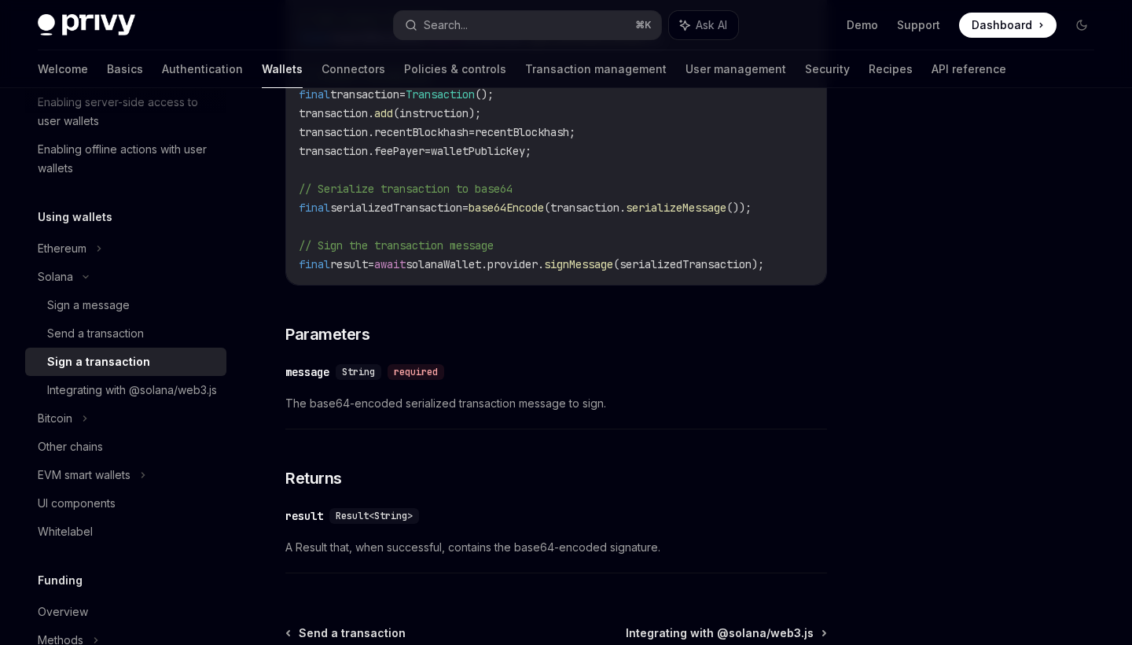
scroll to position [713, 0]
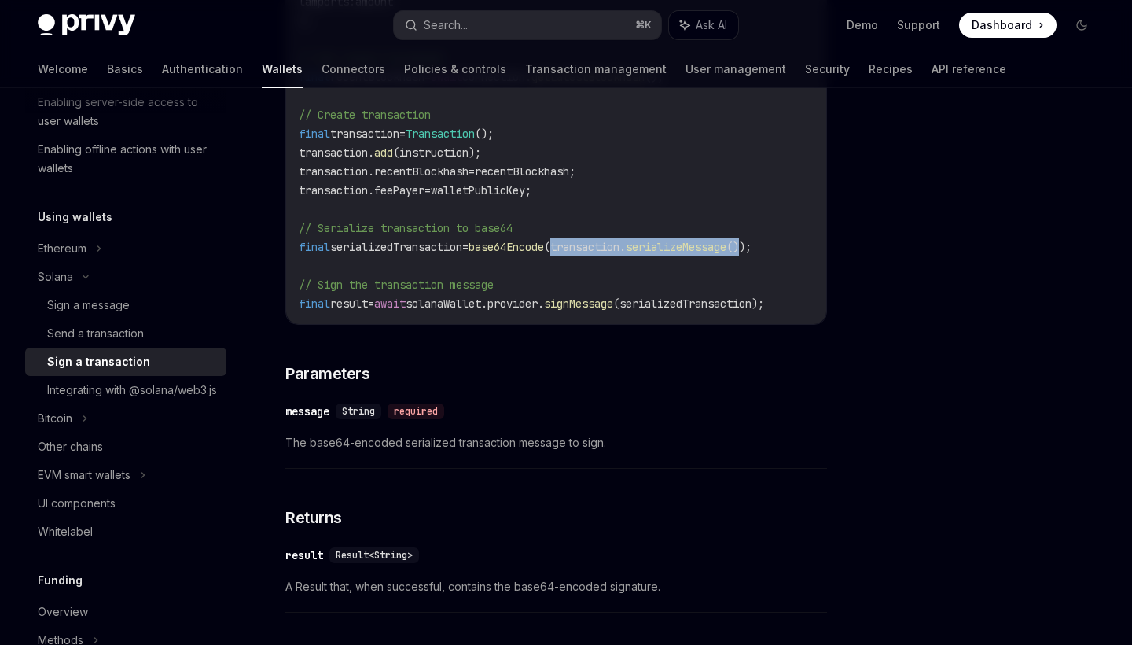
drag, startPoint x: 581, startPoint y: 245, endPoint x: 781, endPoint y: 245, distance: 200.5
click at [752, 245] on span "final serializedTransaction = base64Encode (transaction. serializeMessage ());" at bounding box center [525, 247] width 453 height 14
click at [667, 257] on code "// Retrieve the user's Solana wallet (assumes wallet is already obtained) final…" at bounding box center [556, 49] width 515 height 528
click at [694, 248] on span "serializeMessage" at bounding box center [676, 247] width 101 height 14
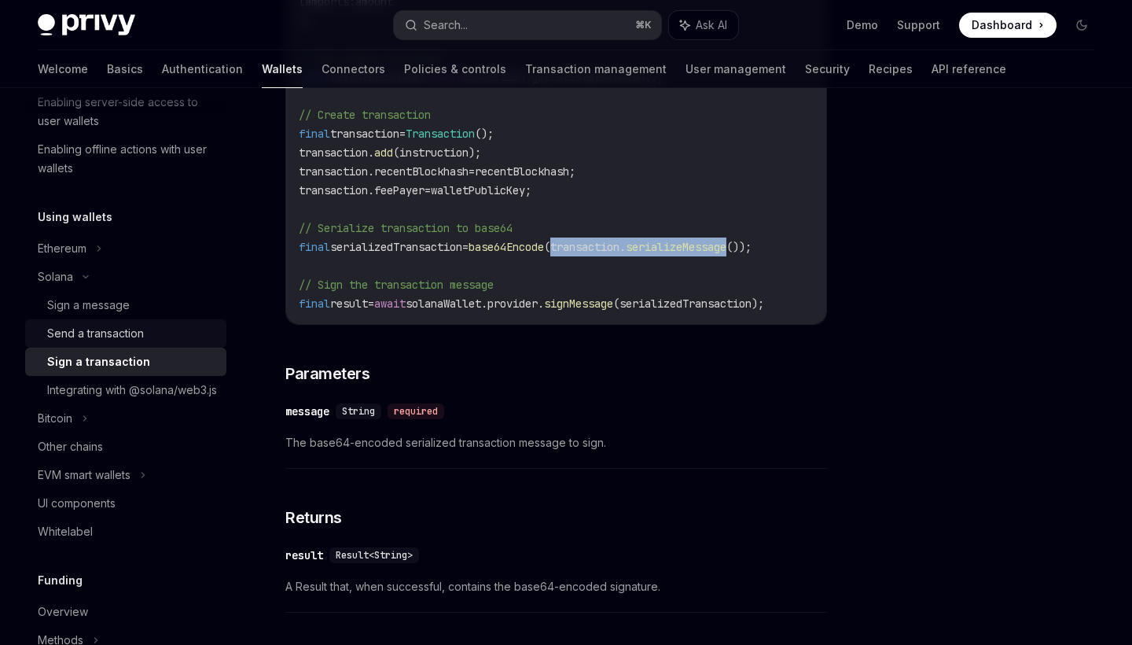
click at [99, 339] on div "Send a transaction" at bounding box center [95, 333] width 97 height 19
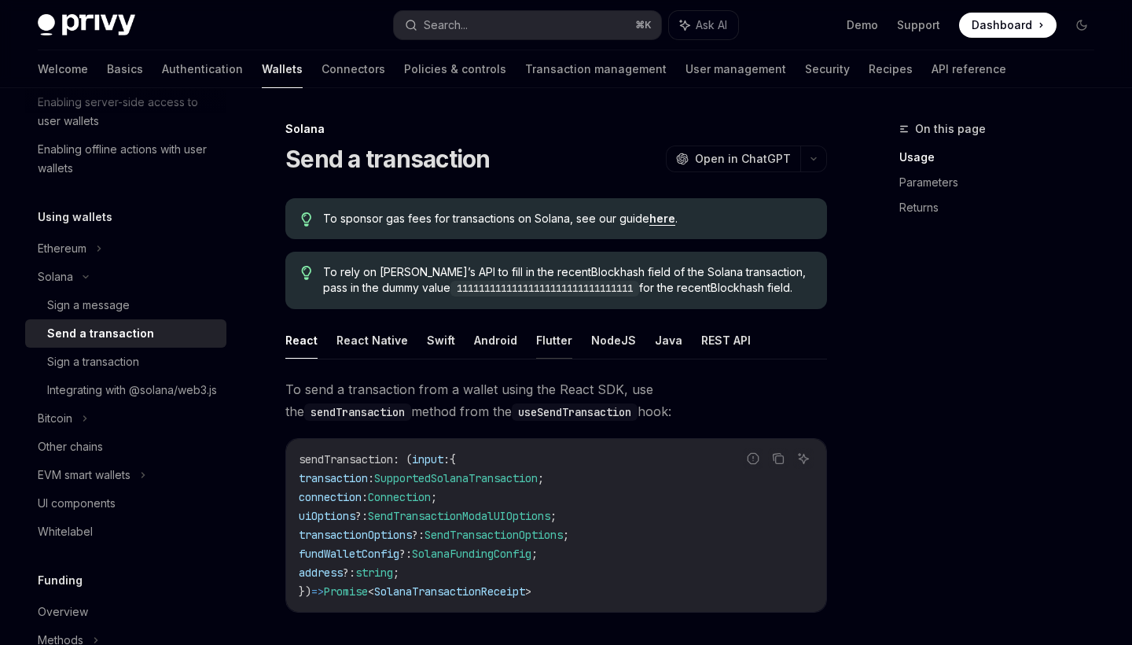
click at [556, 341] on button "Flutter" at bounding box center [554, 340] width 36 height 37
type textarea "*"
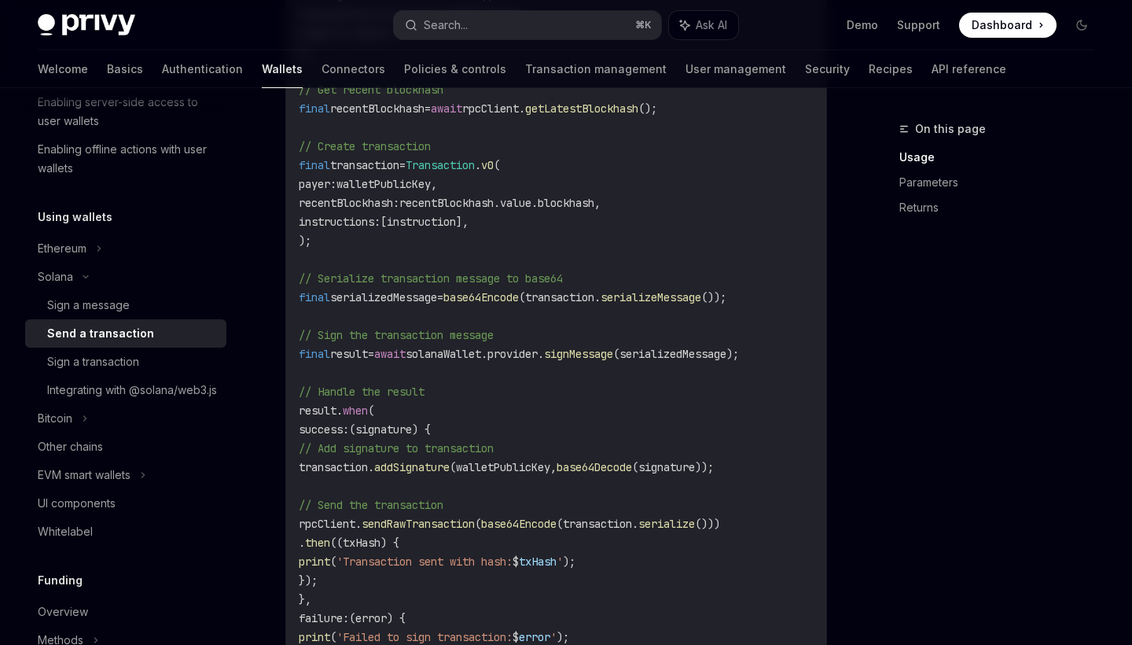
scroll to position [857, 0]
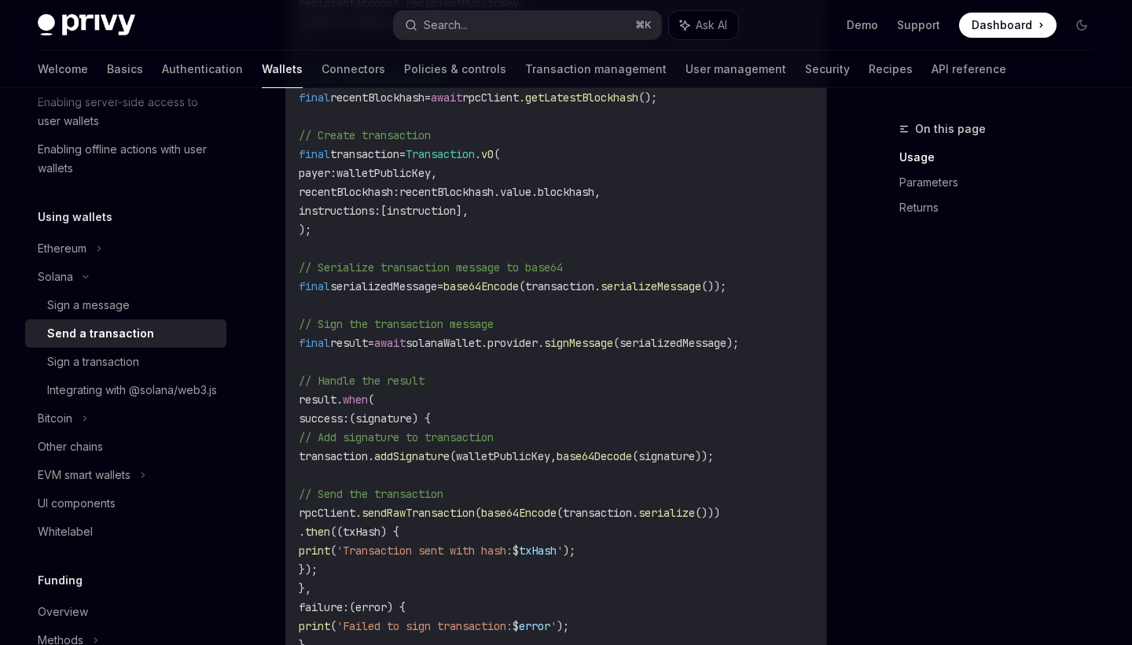
click at [718, 335] on code "import 'dart:convert' ; import 'package:solana/solana.dart' ; // Retrieve the u…" at bounding box center [556, 192] width 515 height 962
click at [718, 340] on span "(serializedMessage);" at bounding box center [676, 343] width 126 height 14
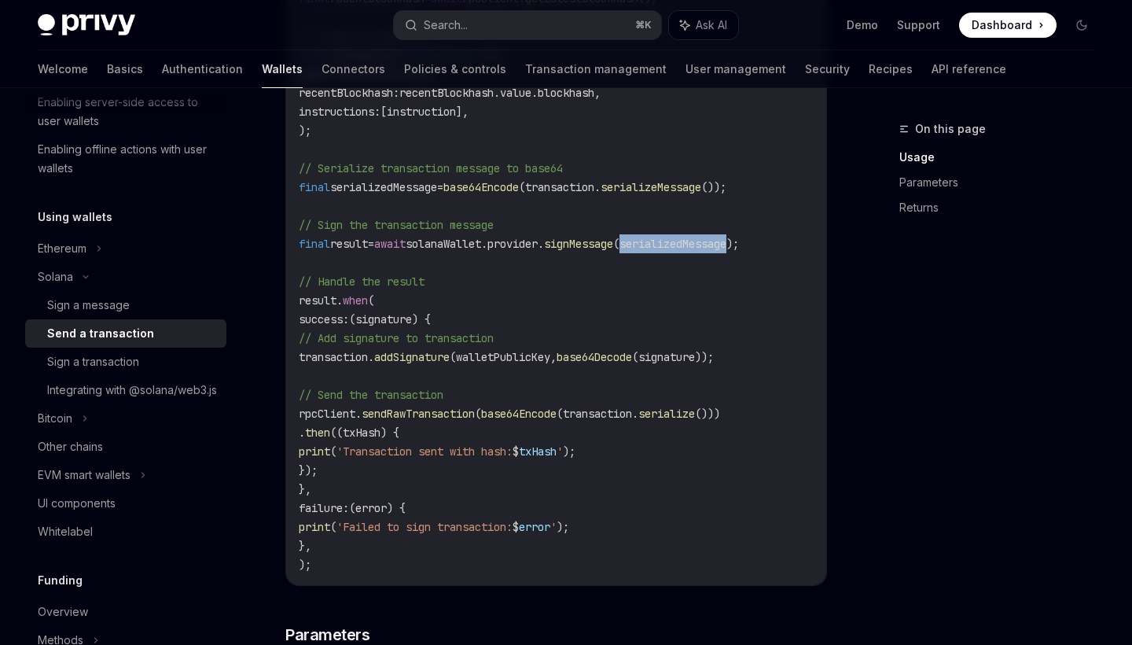
scroll to position [965, 0]
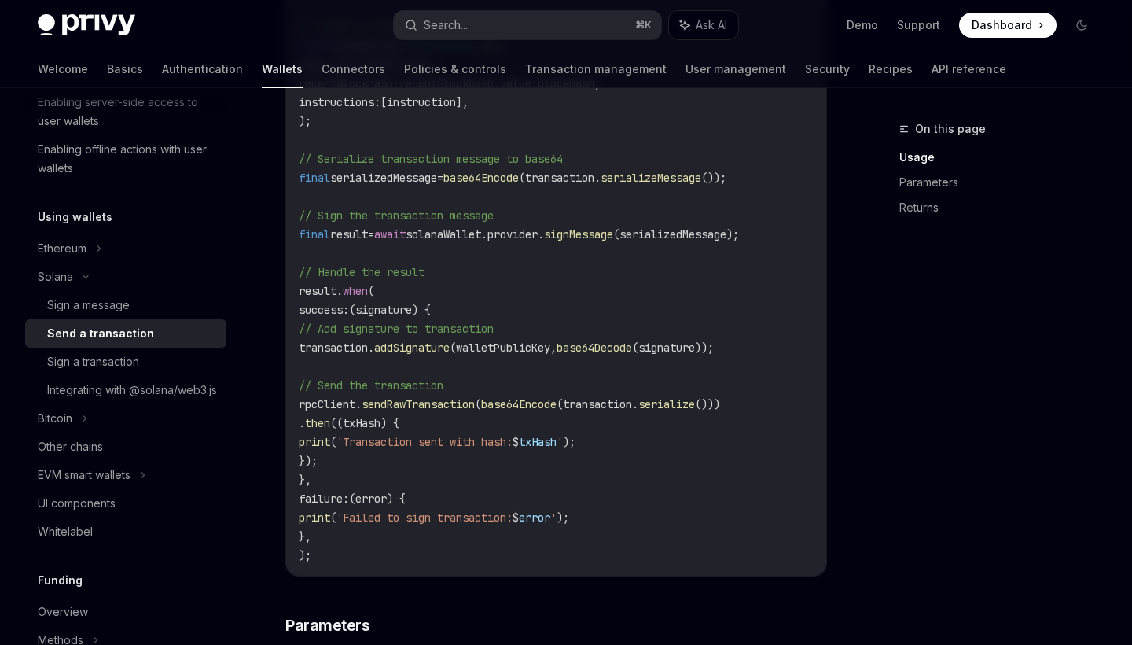
click at [461, 336] on code "import 'dart:convert' ; import 'package:solana/solana.dart' ; // Retrieve the u…" at bounding box center [556, 83] width 515 height 962
click at [632, 351] on span "base64Decode" at bounding box center [594, 347] width 75 height 14
click at [714, 348] on span "(signature));" at bounding box center [673, 347] width 82 height 14
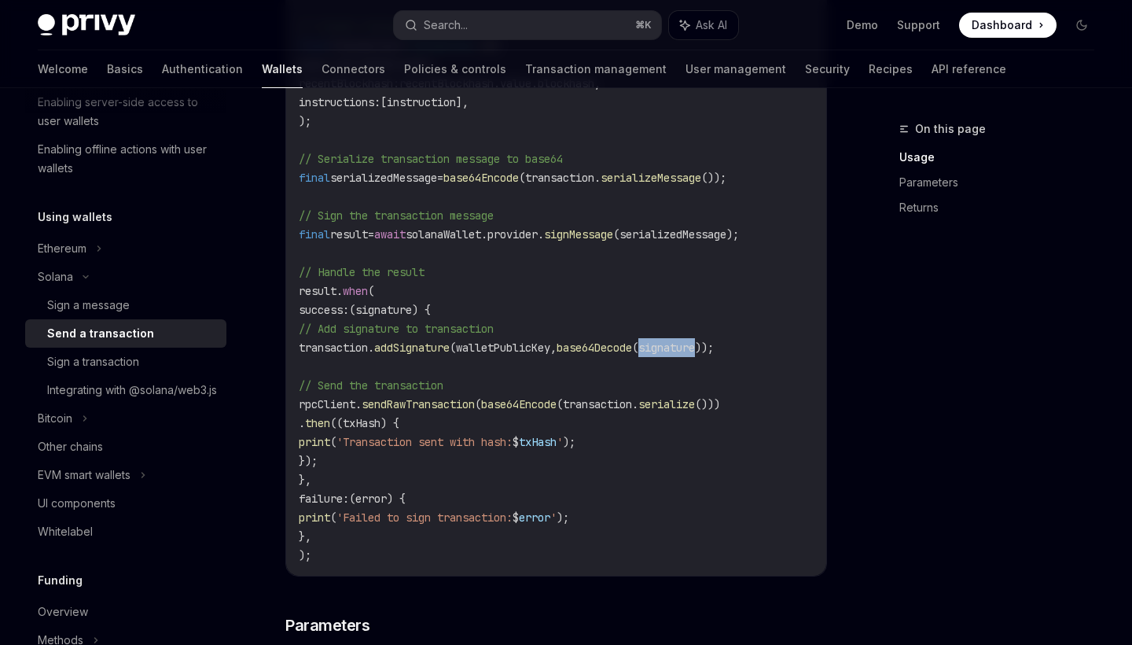
click at [714, 348] on span "(signature));" at bounding box center [673, 347] width 82 height 14
click at [475, 405] on span "sendRawTransaction" at bounding box center [418, 404] width 113 height 14
click at [638, 398] on span "(transaction." at bounding box center [598, 404] width 82 height 14
click at [695, 408] on span "serialize" at bounding box center [666, 404] width 57 height 14
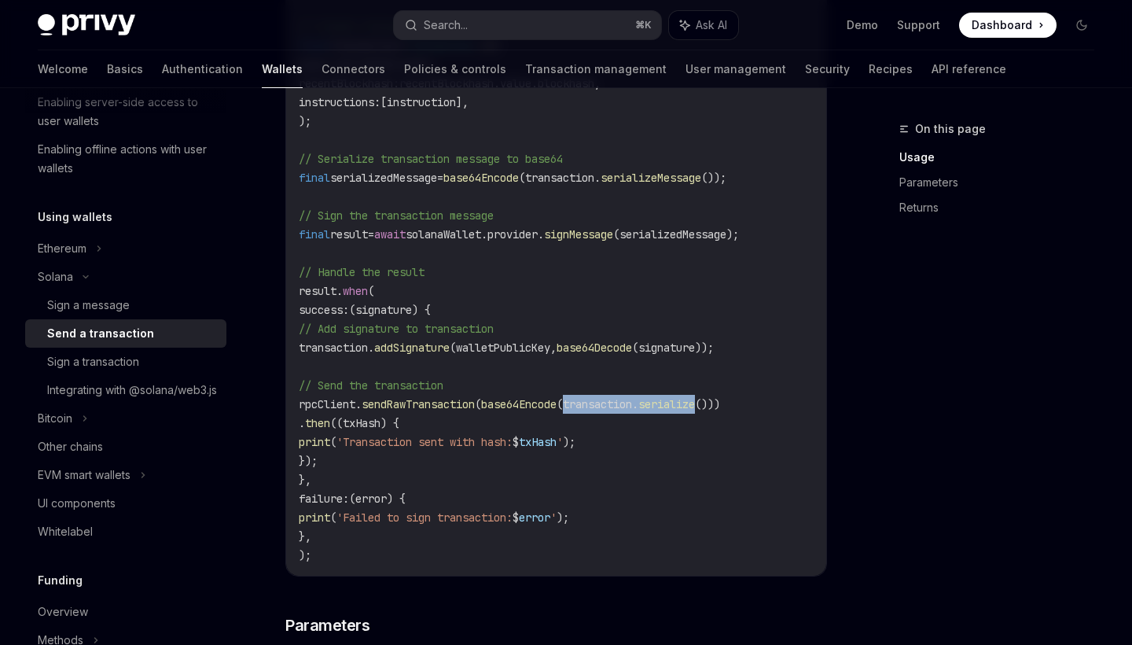
click at [695, 408] on span "serialize" at bounding box center [666, 404] width 57 height 14
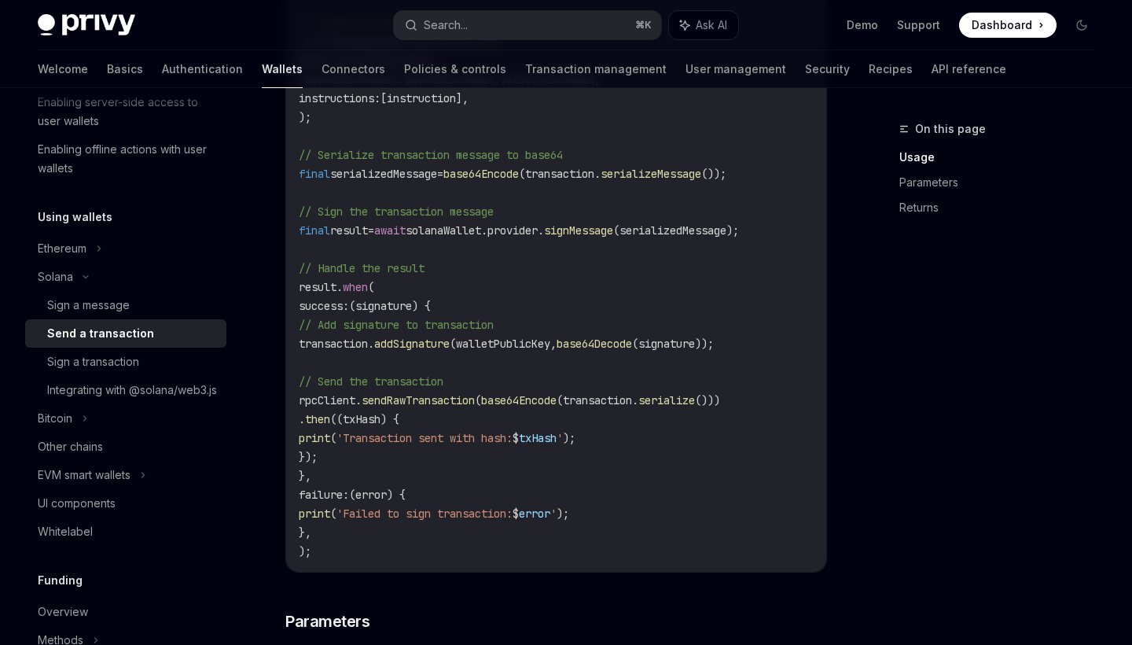
click at [626, 476] on code "import 'dart:convert' ; import 'package:solana/solana.dart' ; // Retrieve the u…" at bounding box center [556, 79] width 515 height 962
